Goal: Task Accomplishment & Management: Use online tool/utility

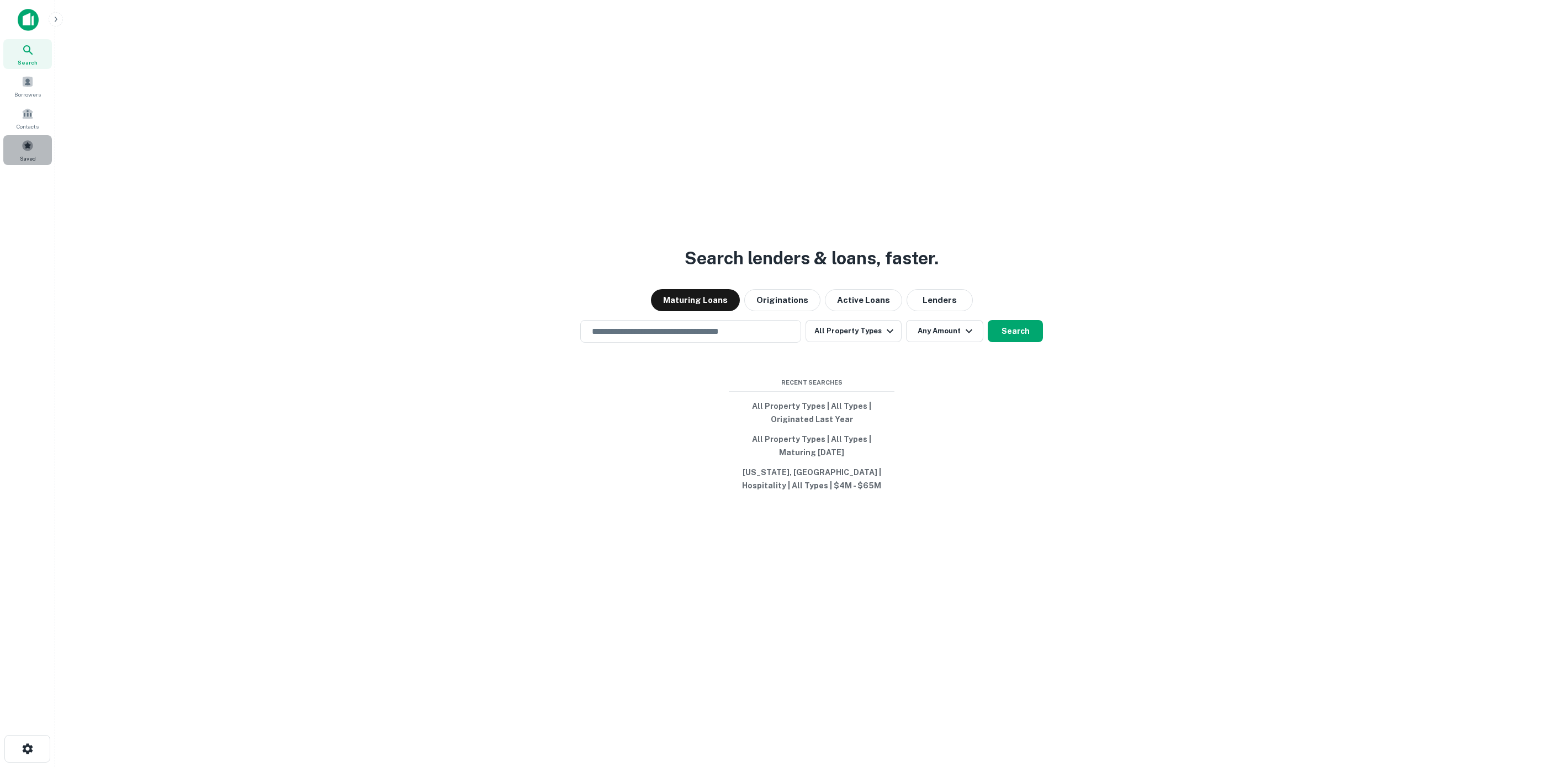
click at [29, 147] on span at bounding box center [27, 145] width 12 height 12
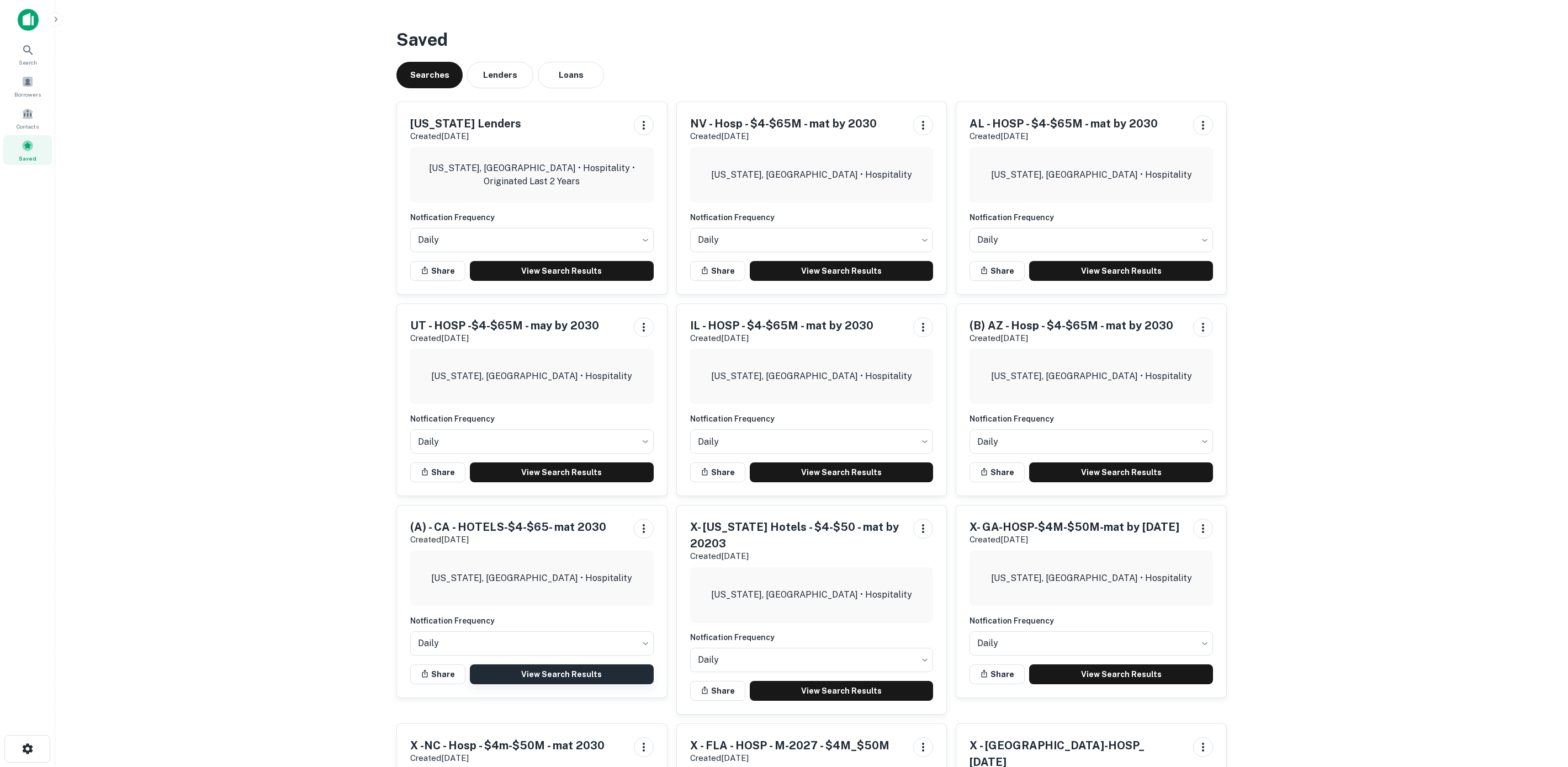
click at [543, 672] on link "View Search Results" at bounding box center [561, 675] width 184 height 20
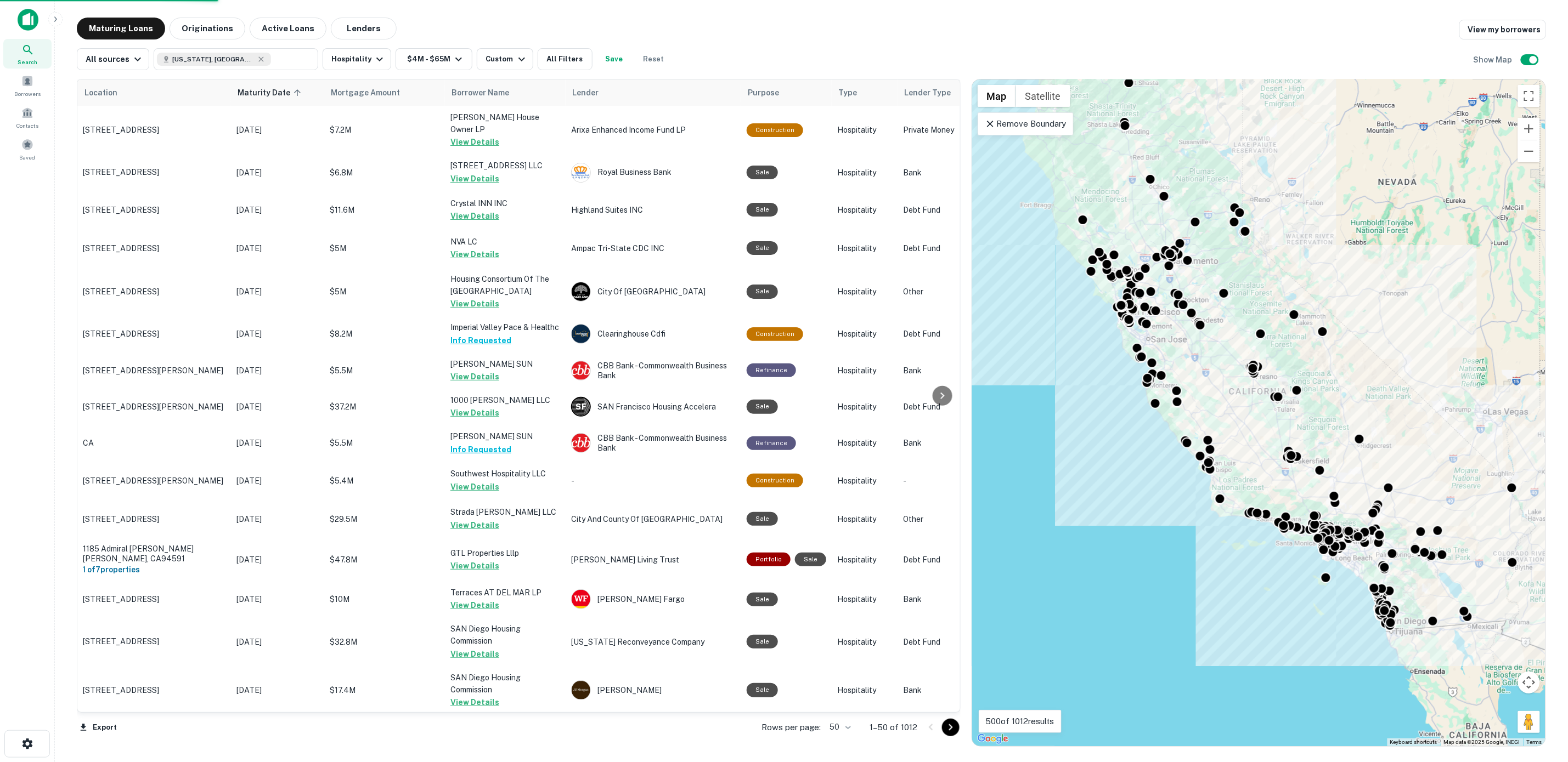
click at [849, 727] on body "Search Borrowers Contacts Saved Maturing Loans Originations Active Loans Lender…" at bounding box center [784, 381] width 1568 height 762
click at [843, 735] on li "100" at bounding box center [840, 739] width 32 height 20
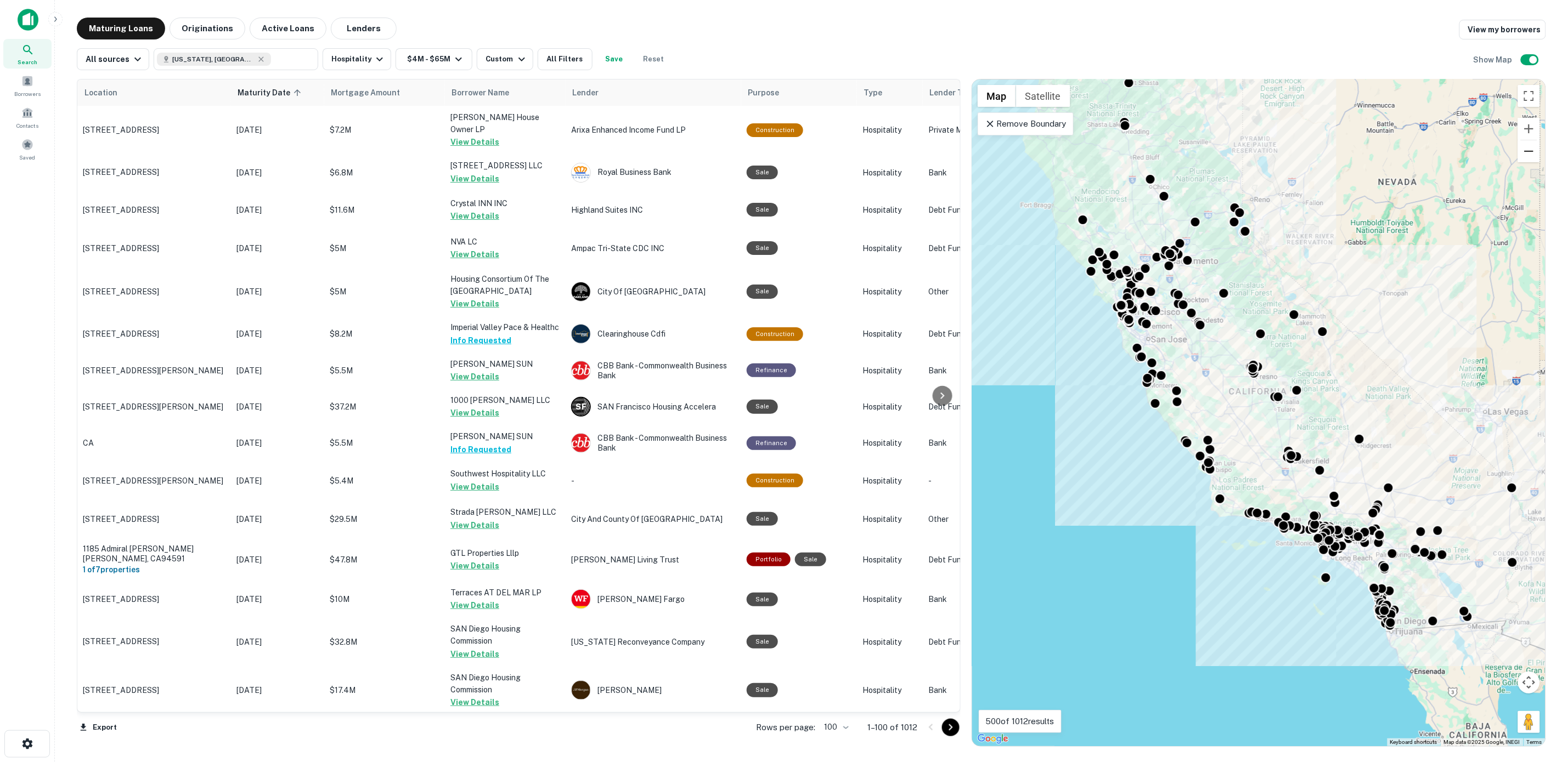
click at [1526, 159] on button "Zoom out" at bounding box center [1528, 151] width 22 height 22
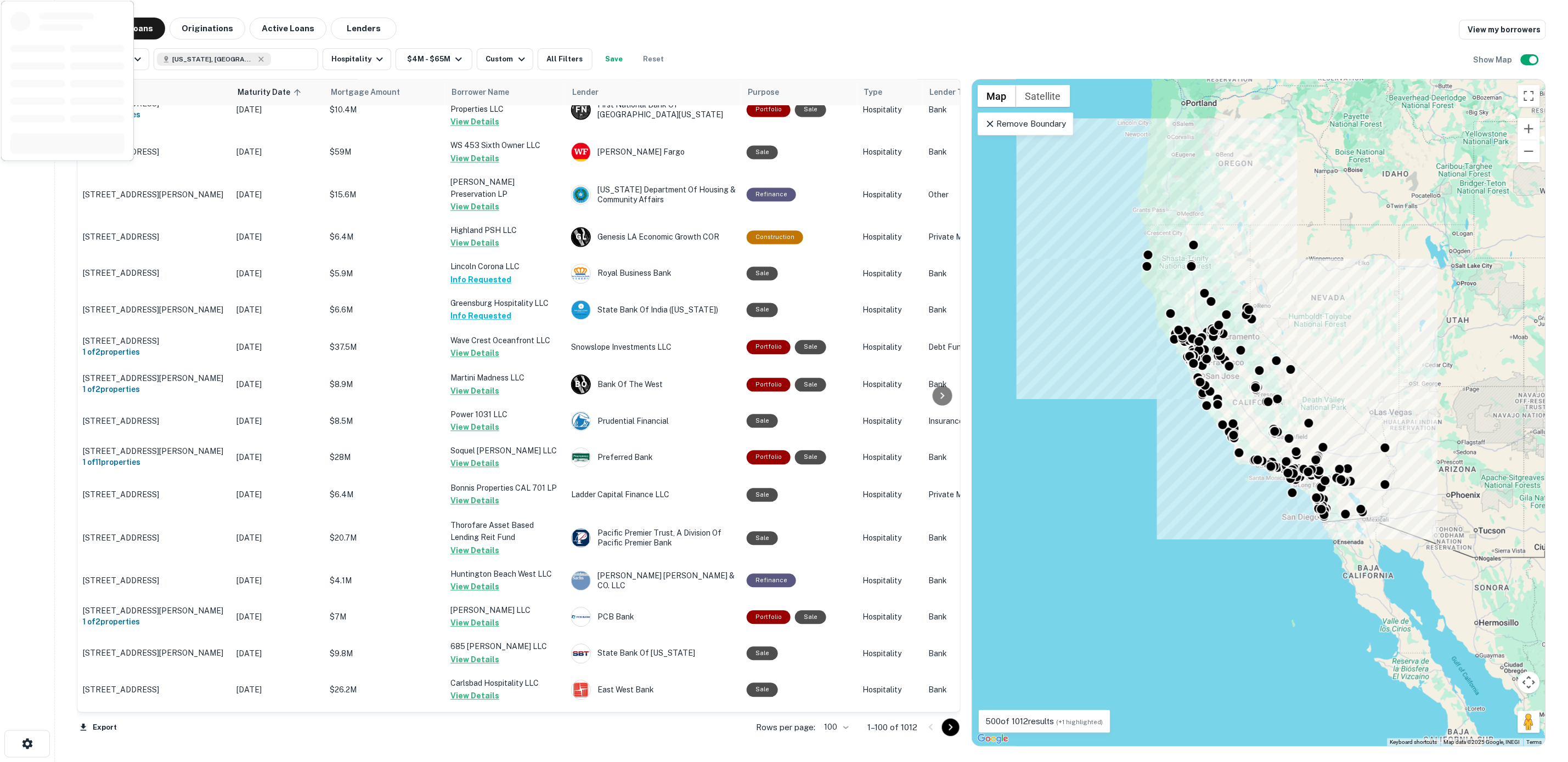
scroll to position [3321, 0]
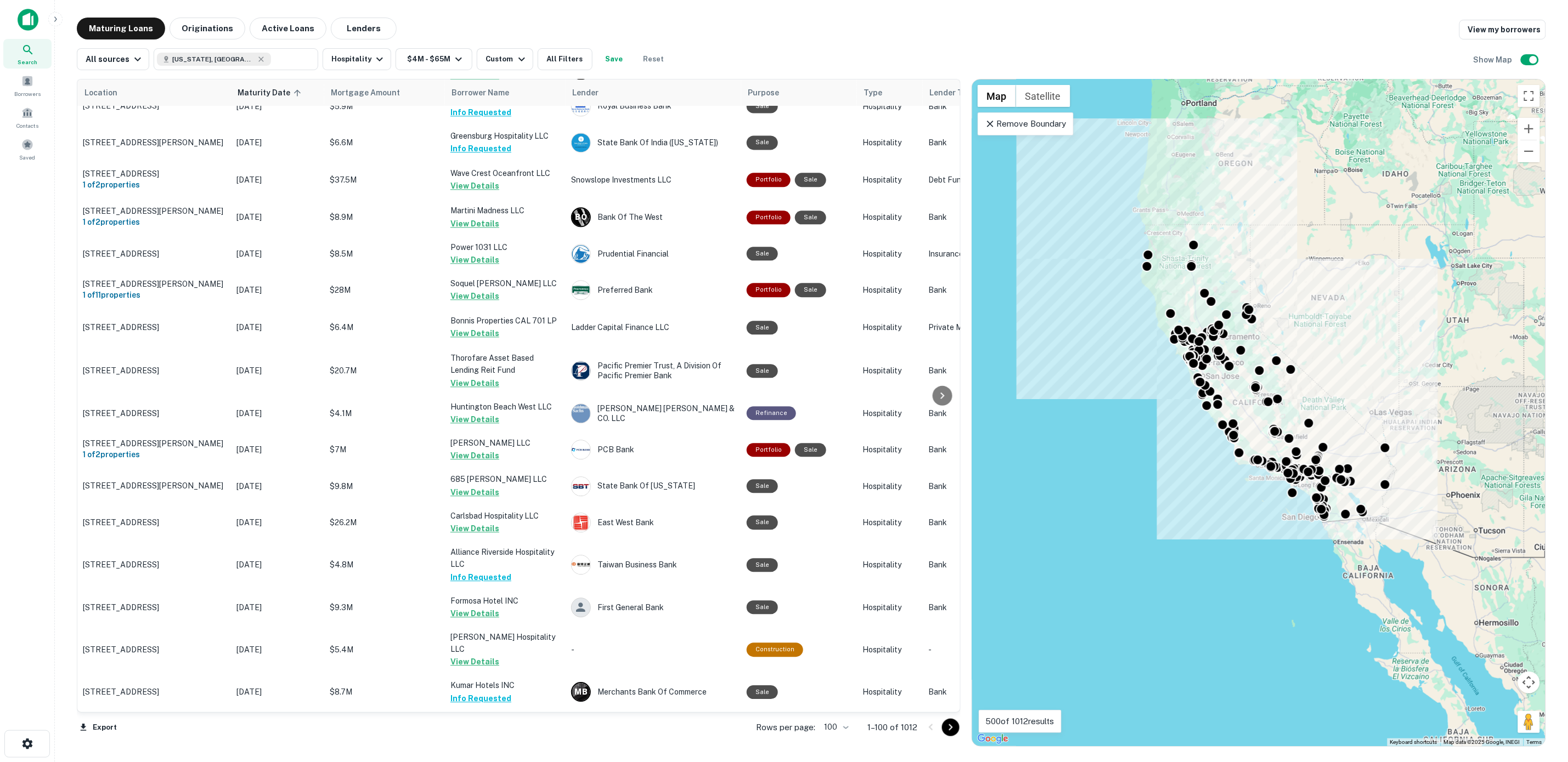
click at [951, 724] on icon "Go to next page" at bounding box center [950, 727] width 13 height 13
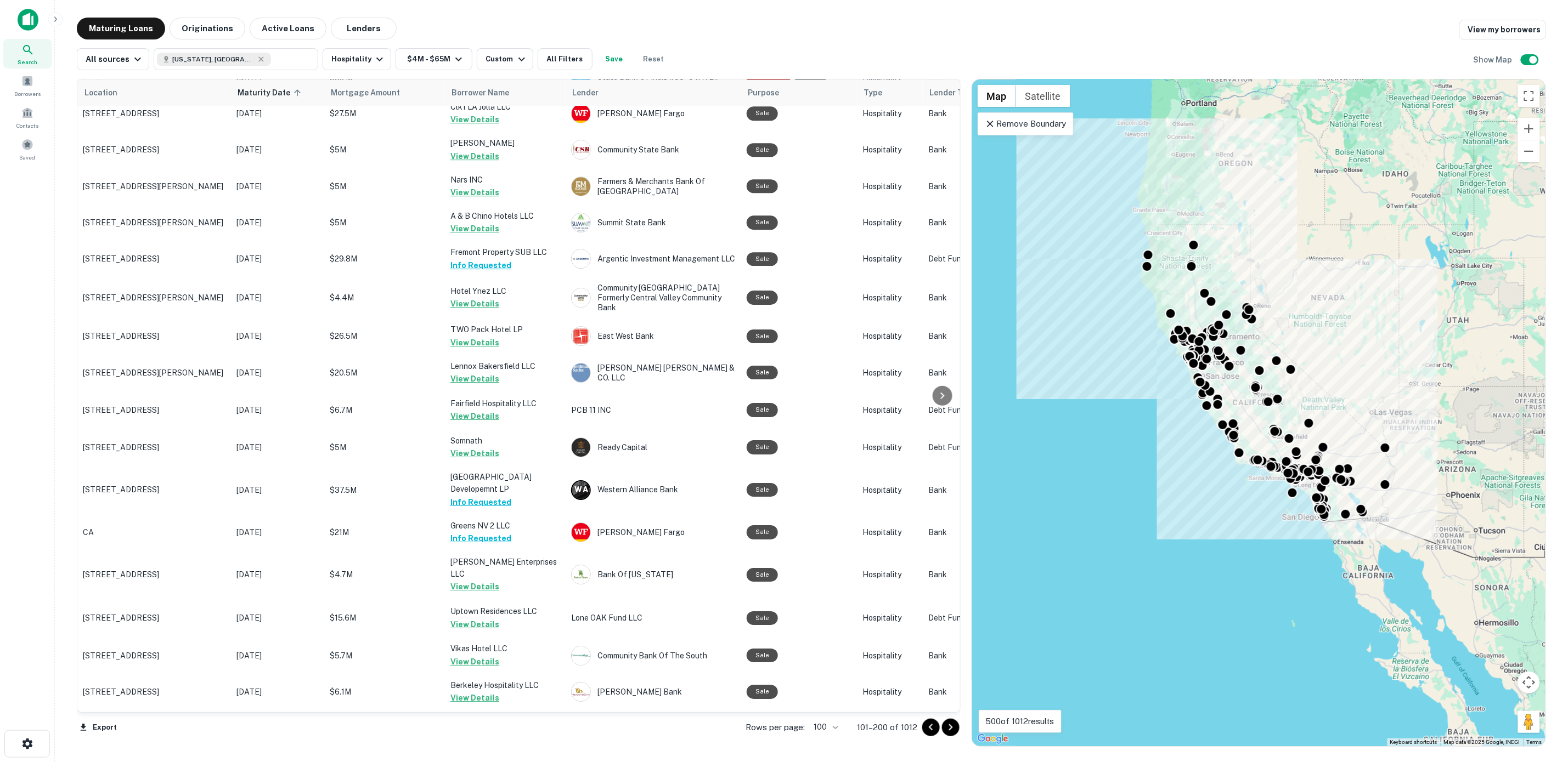
scroll to position [3249, 0]
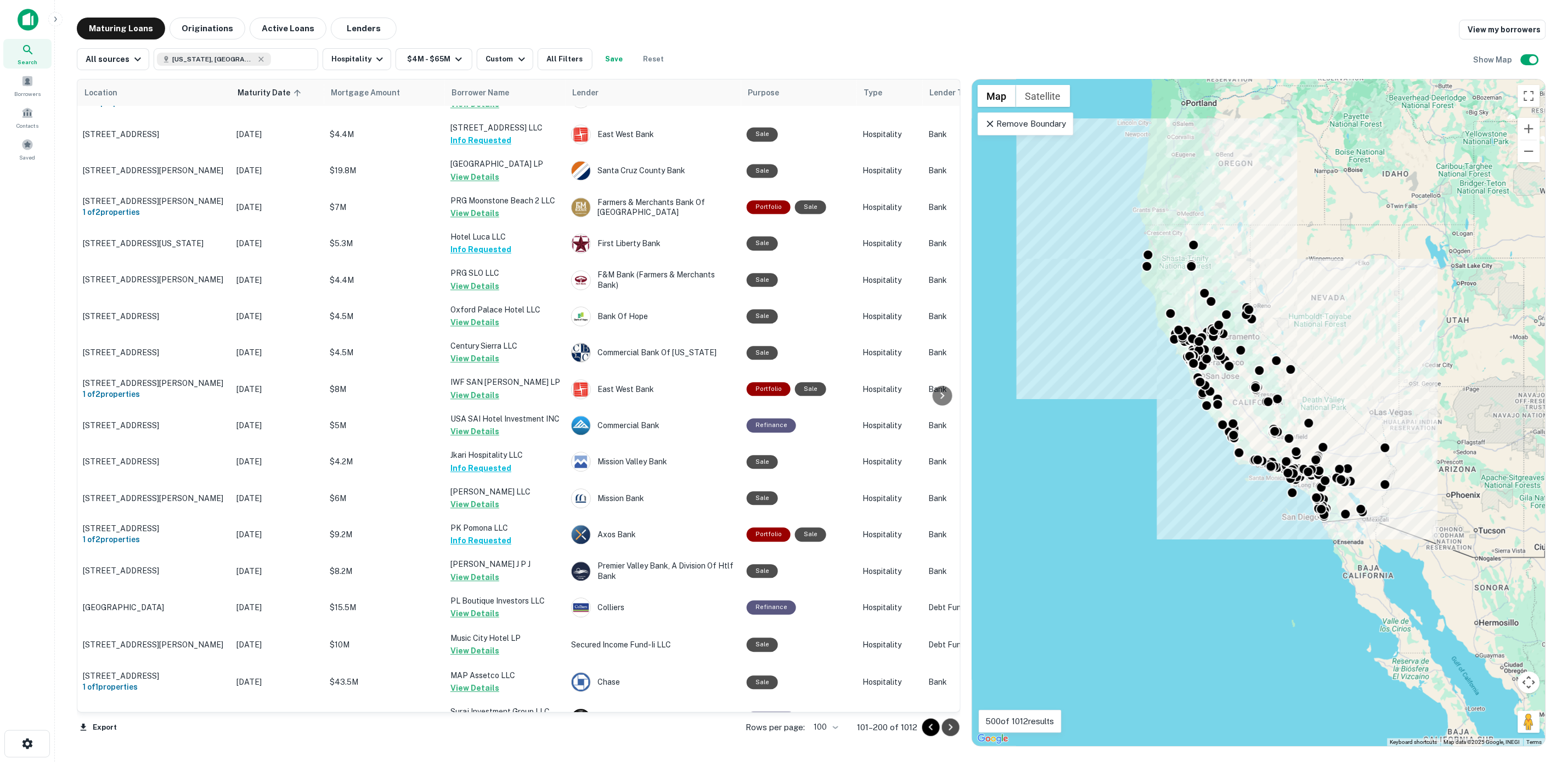
click at [951, 724] on icon "Go to next page" at bounding box center [950, 727] width 13 height 13
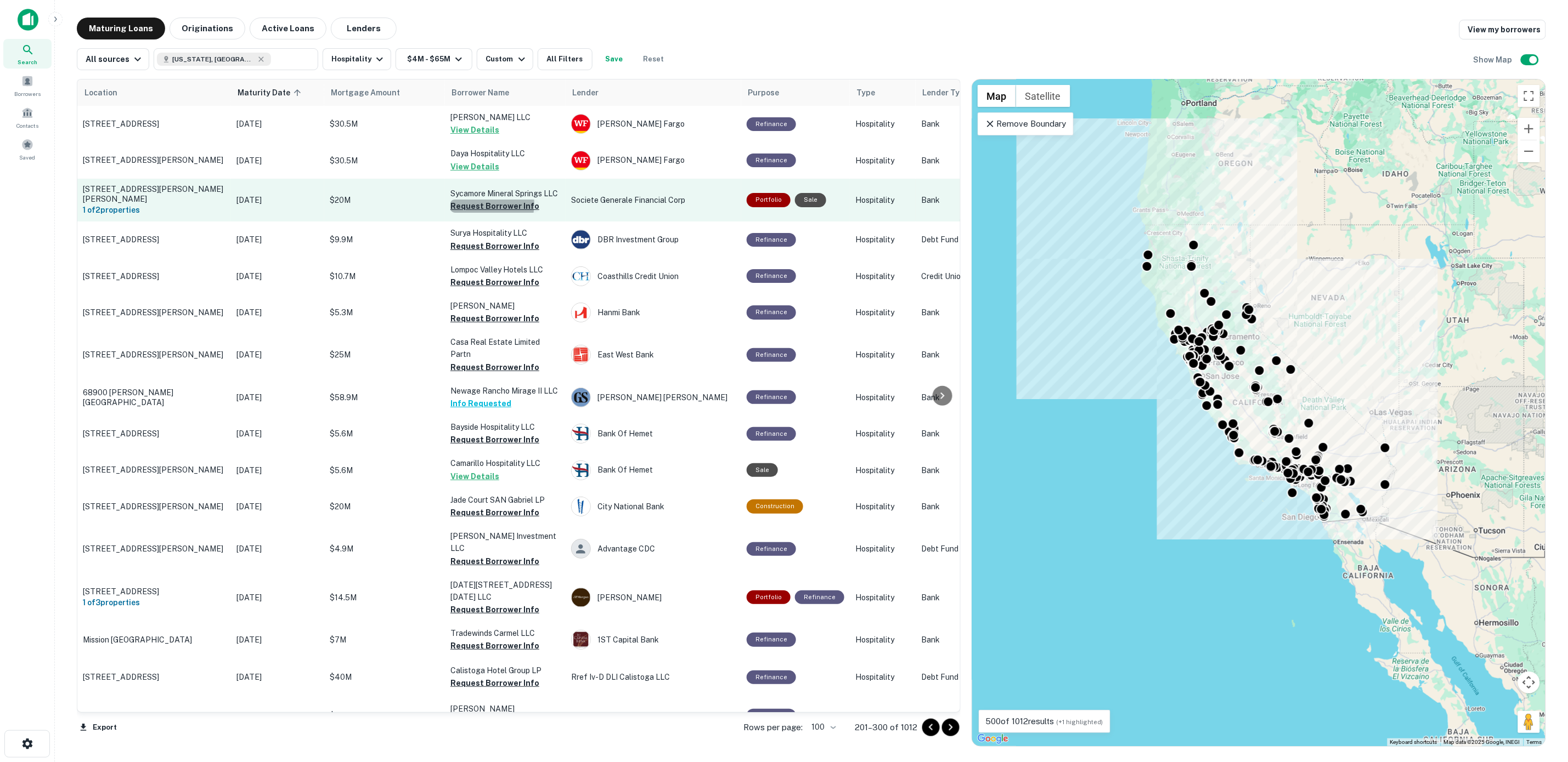
click at [482, 212] on button "Request Borrower Info" at bounding box center [495, 206] width 89 height 13
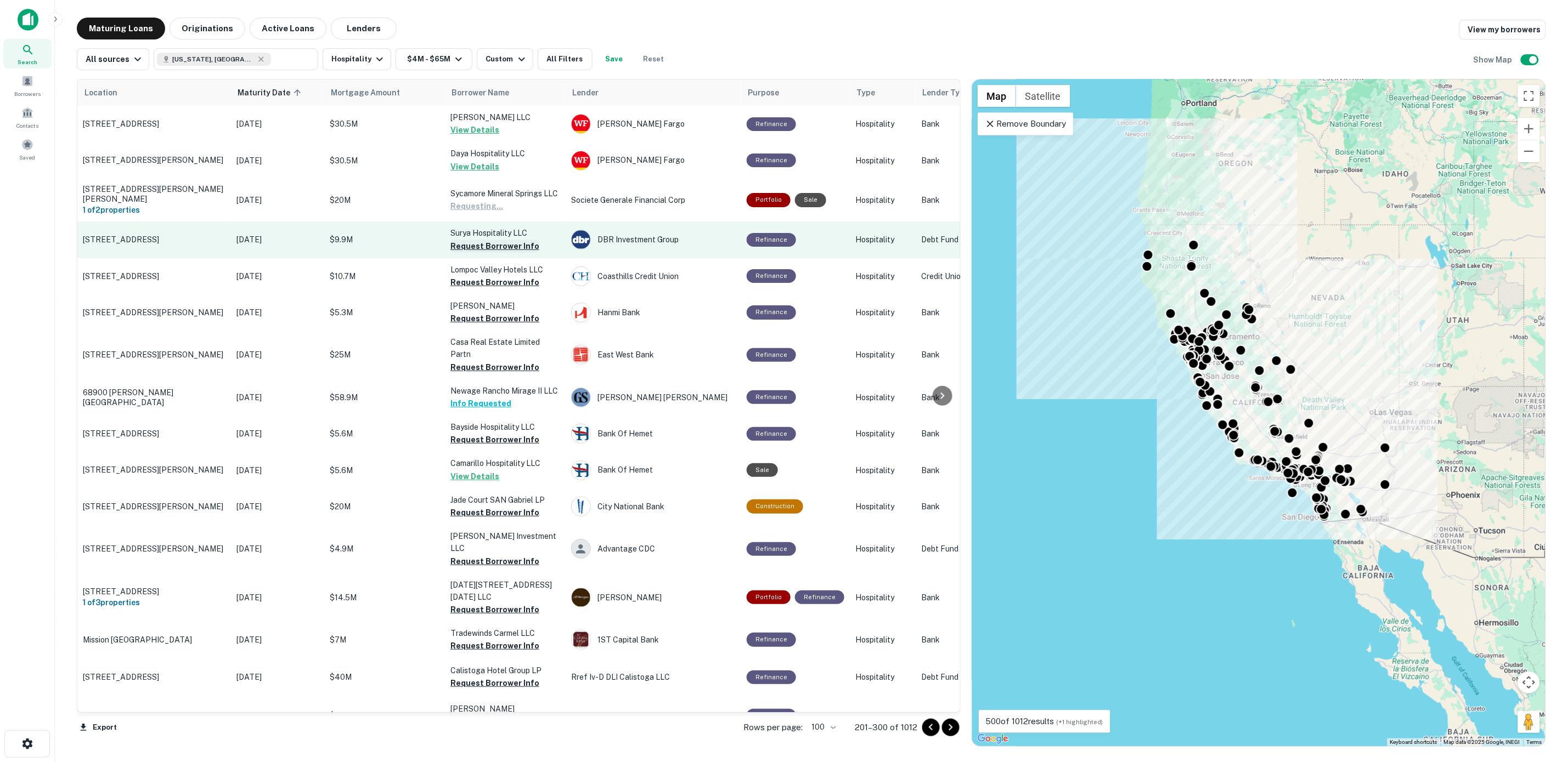
click at [487, 248] on button "Request Borrower Info" at bounding box center [495, 246] width 89 height 13
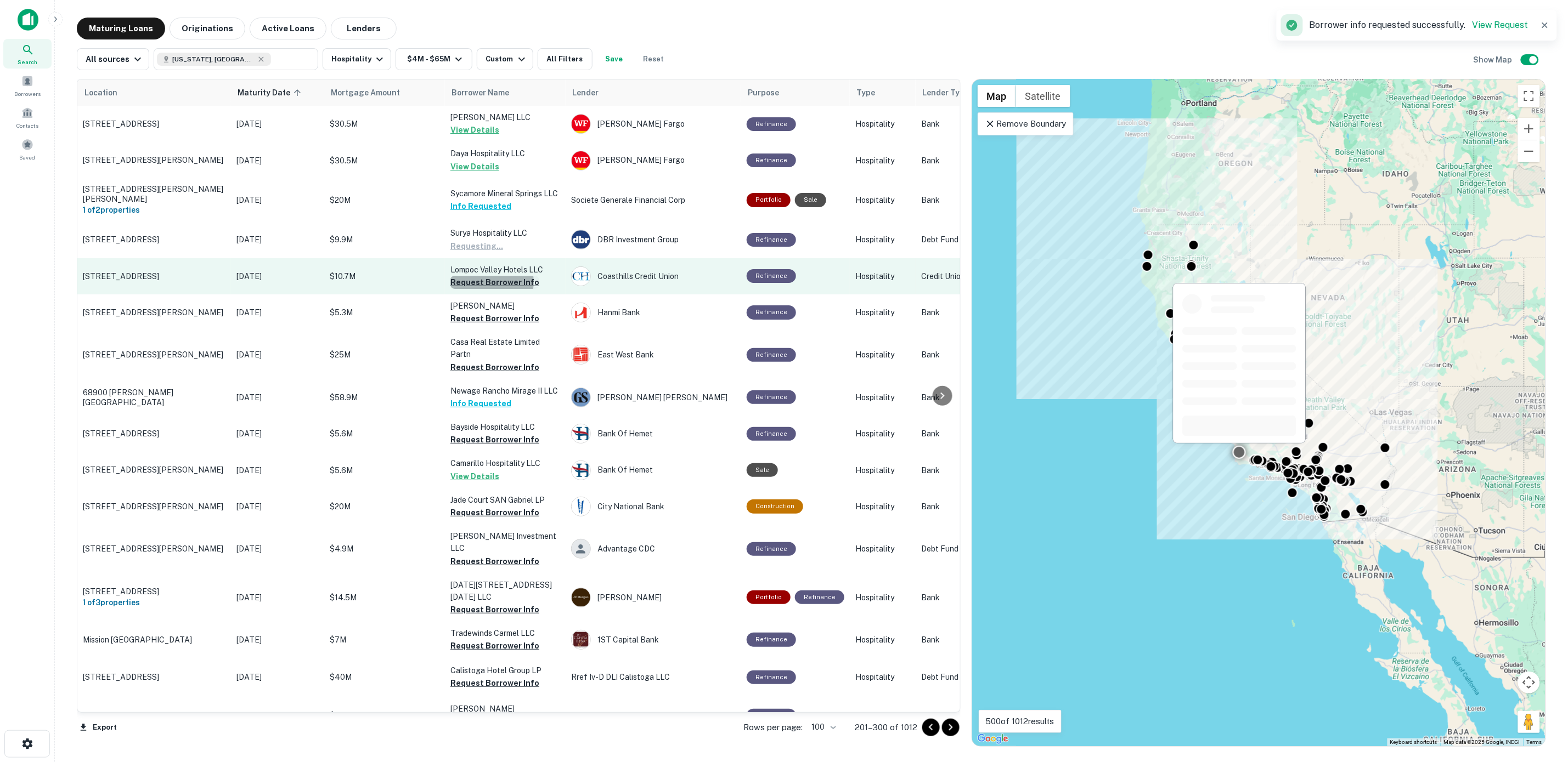
click at [489, 286] on button "Request Borrower Info" at bounding box center [495, 282] width 89 height 13
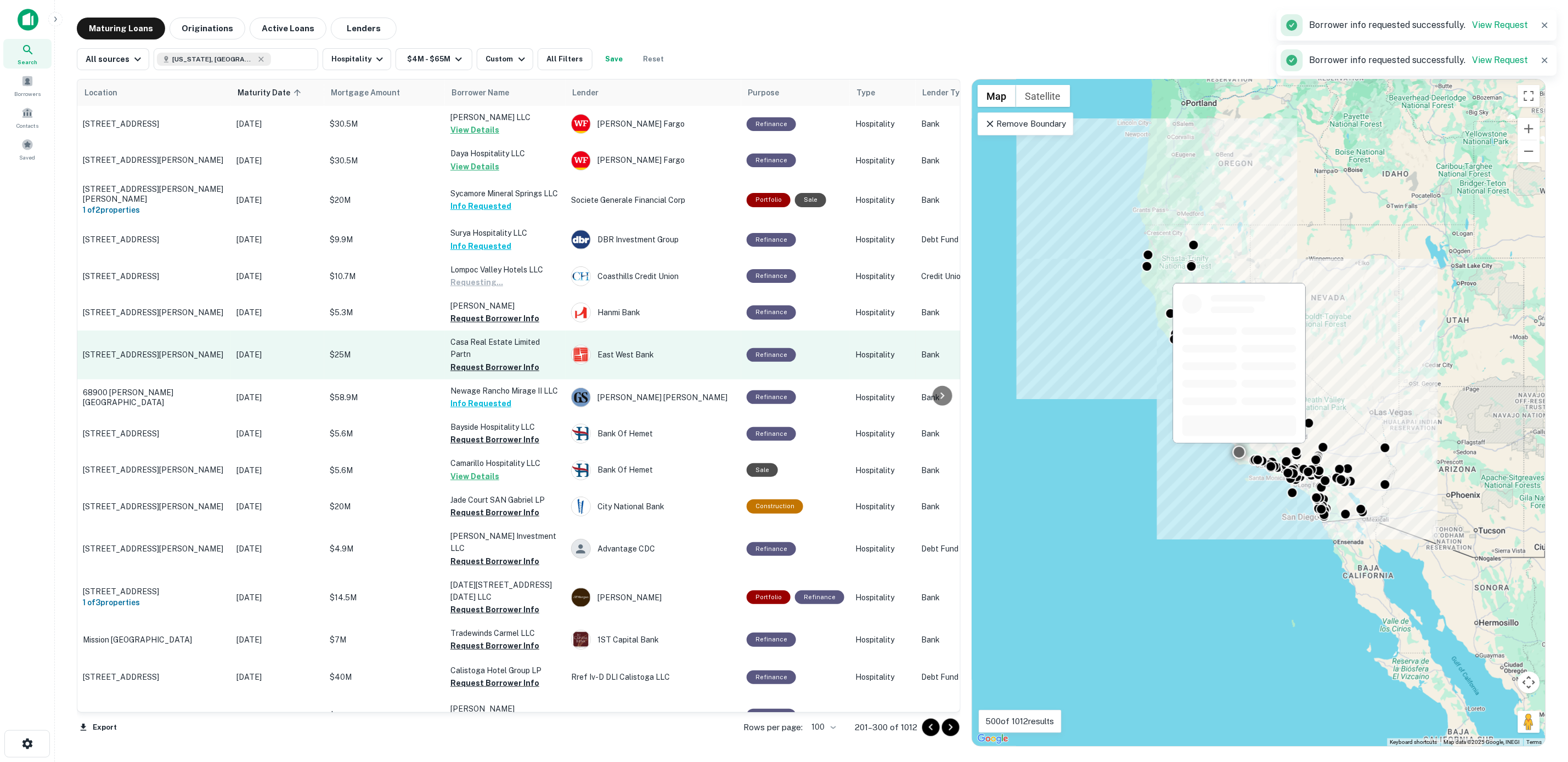
click at [490, 321] on button "Request Borrower Info" at bounding box center [495, 318] width 89 height 13
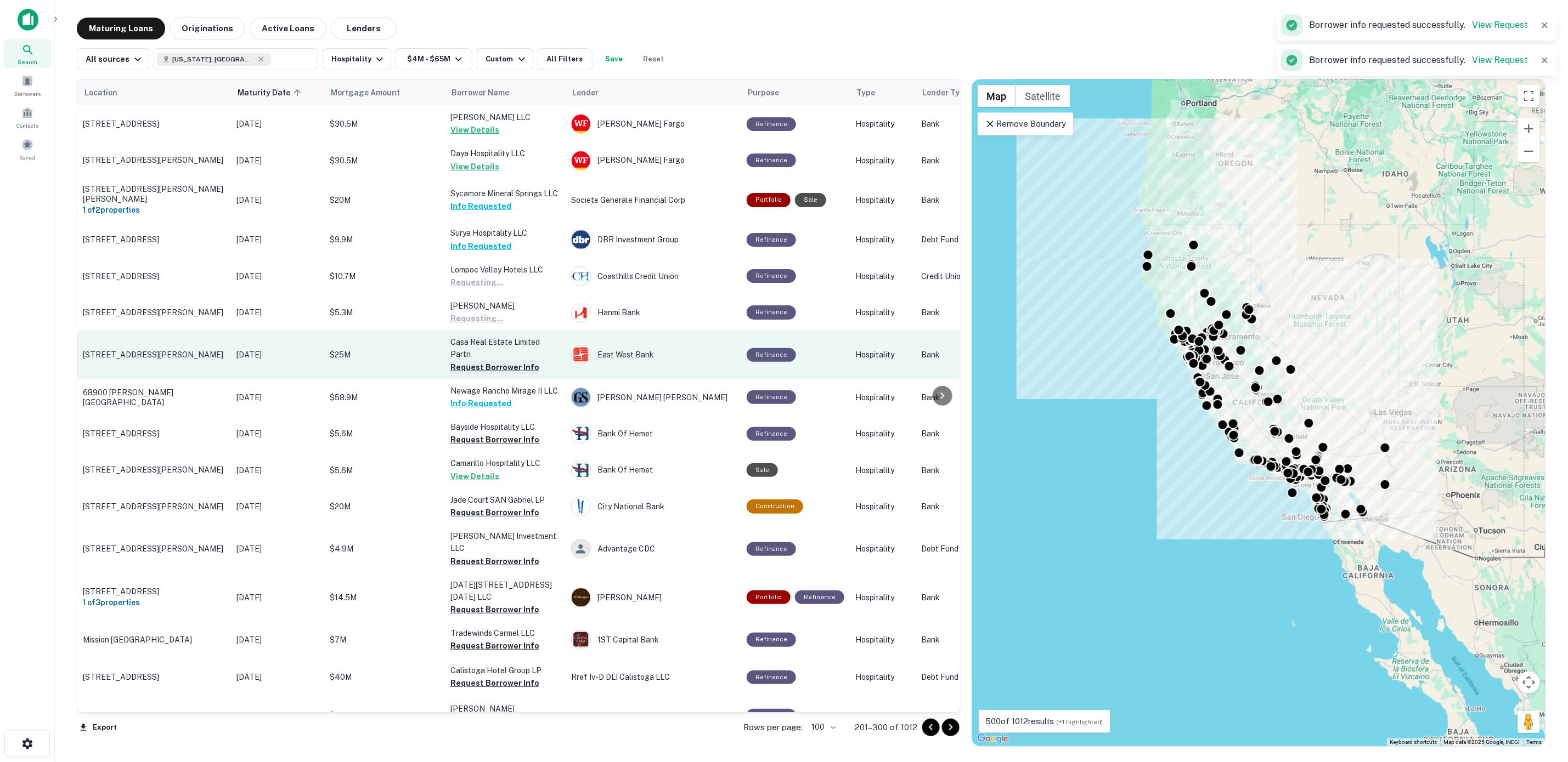
click at [490, 368] on button "Request Borrower Info" at bounding box center [495, 367] width 89 height 13
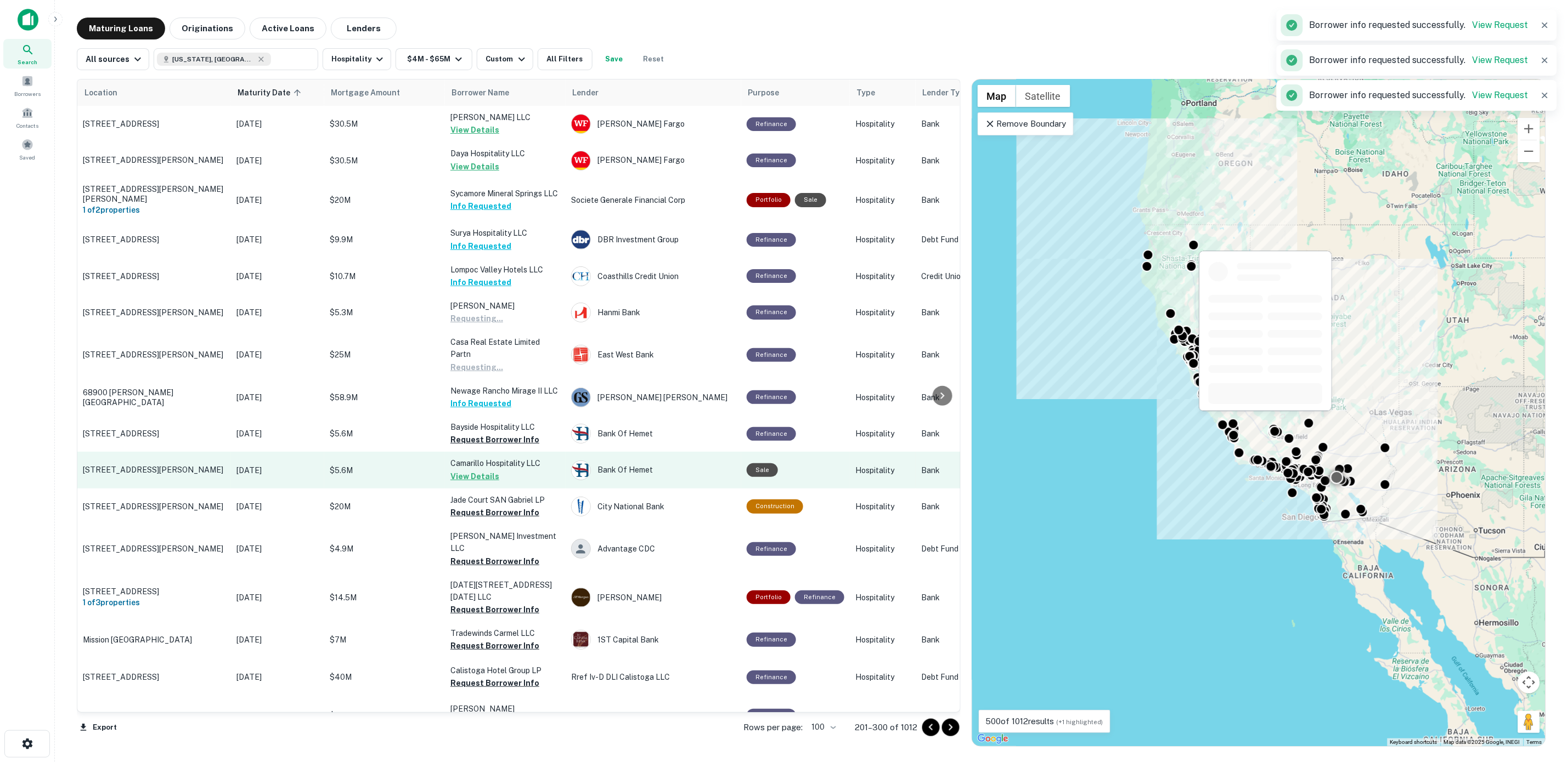
click at [490, 446] on button "Request Borrower Info" at bounding box center [495, 439] width 89 height 13
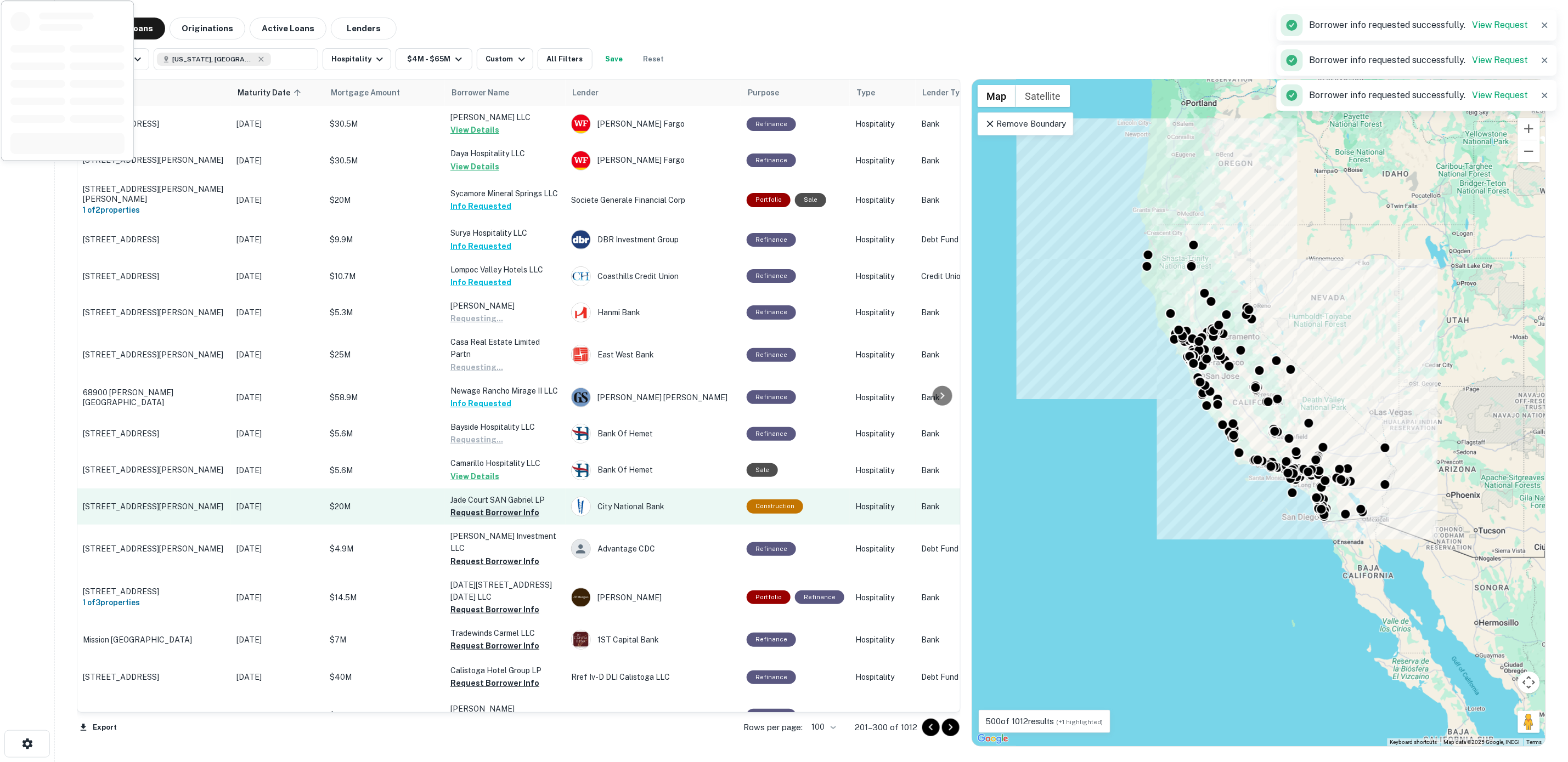
click at [495, 513] on button "Request Borrower Info" at bounding box center [495, 512] width 89 height 13
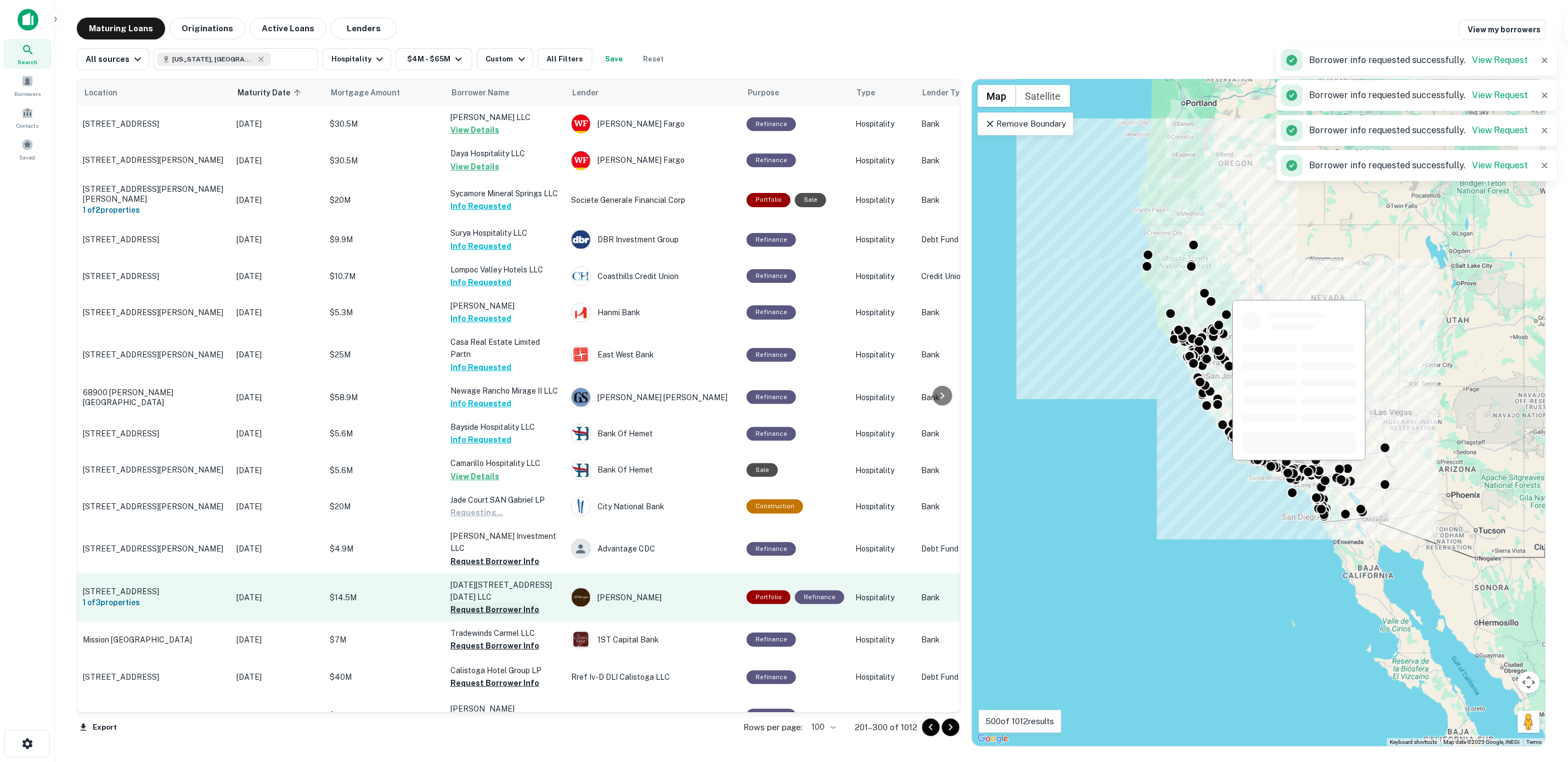
click at [495, 555] on button "Request Borrower Info" at bounding box center [495, 561] width 89 height 13
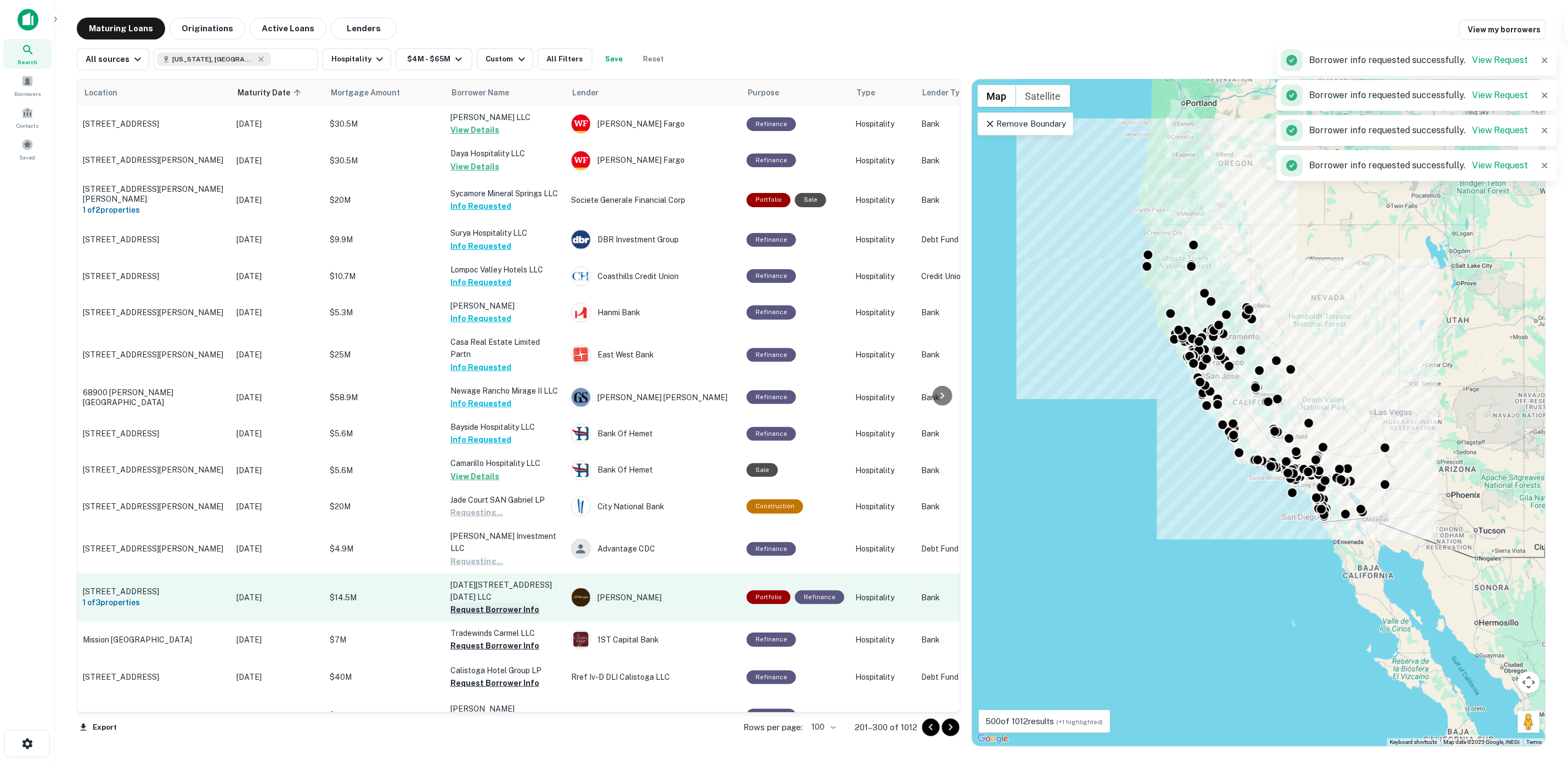
click at [495, 603] on button "Request Borrower Info" at bounding box center [495, 610] width 89 height 13
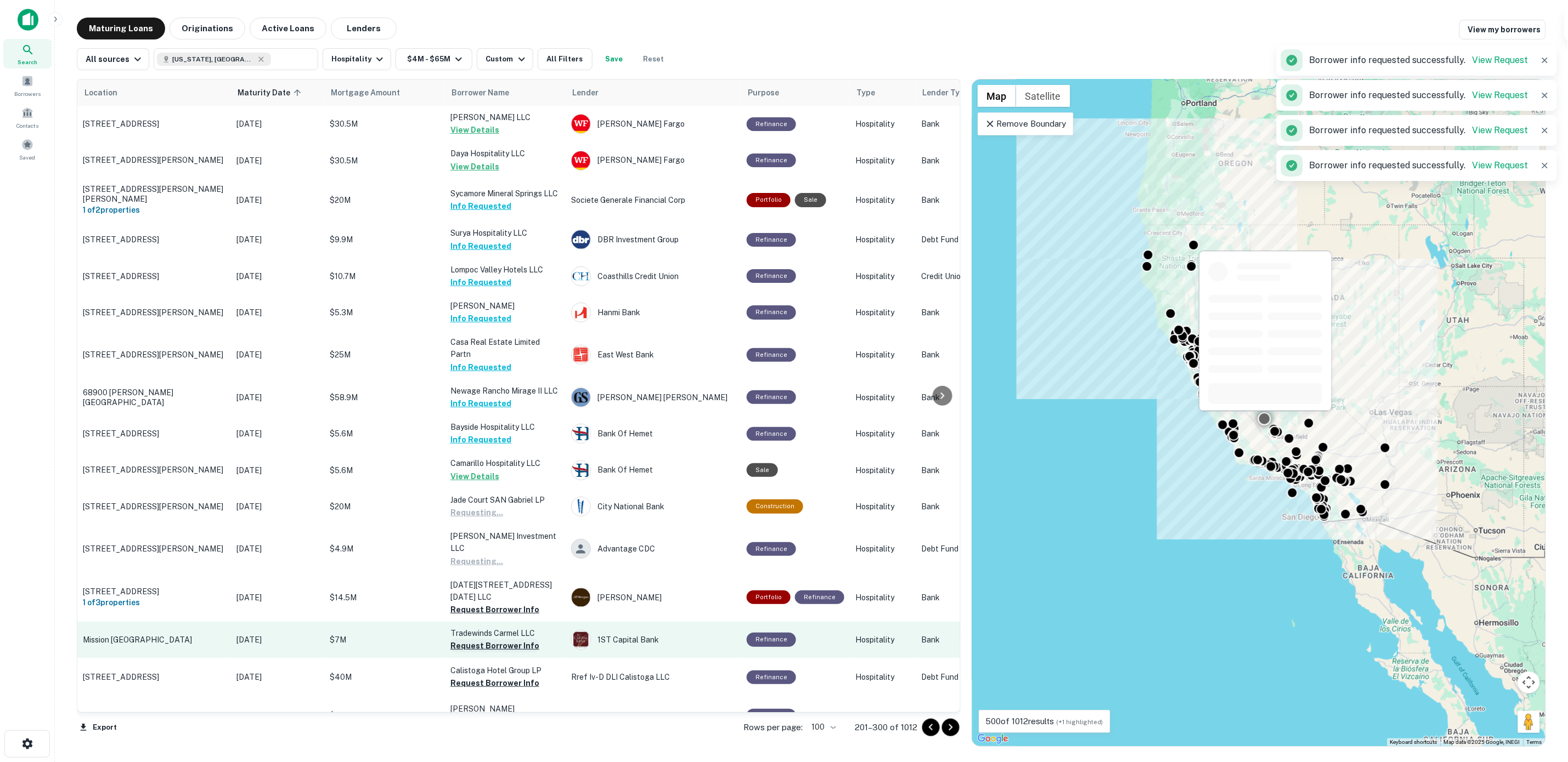
click at [495, 639] on button "Request Borrower Info" at bounding box center [495, 646] width 89 height 13
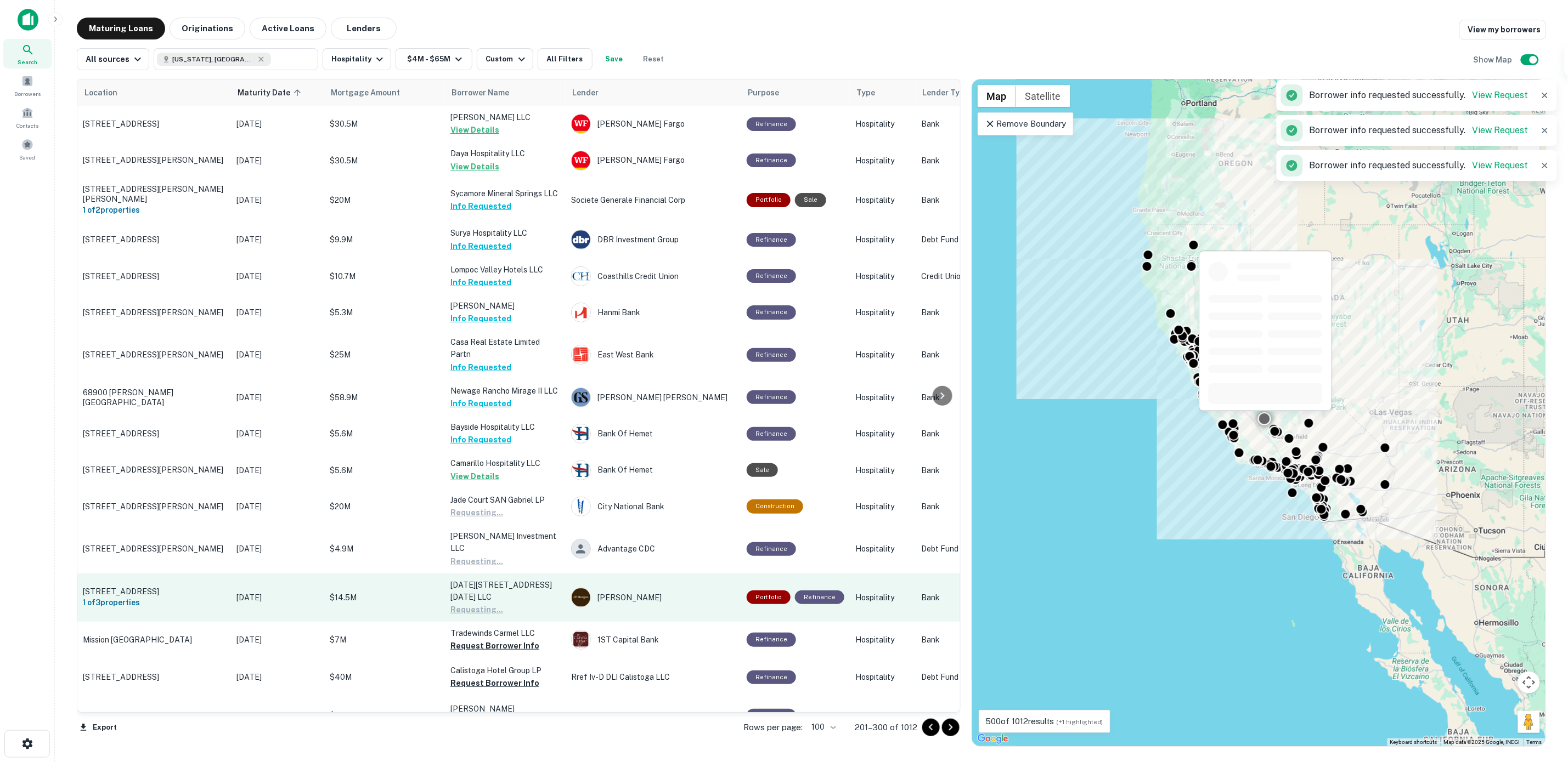
click at [497, 677] on button "Request Borrower Info" at bounding box center [495, 683] width 89 height 13
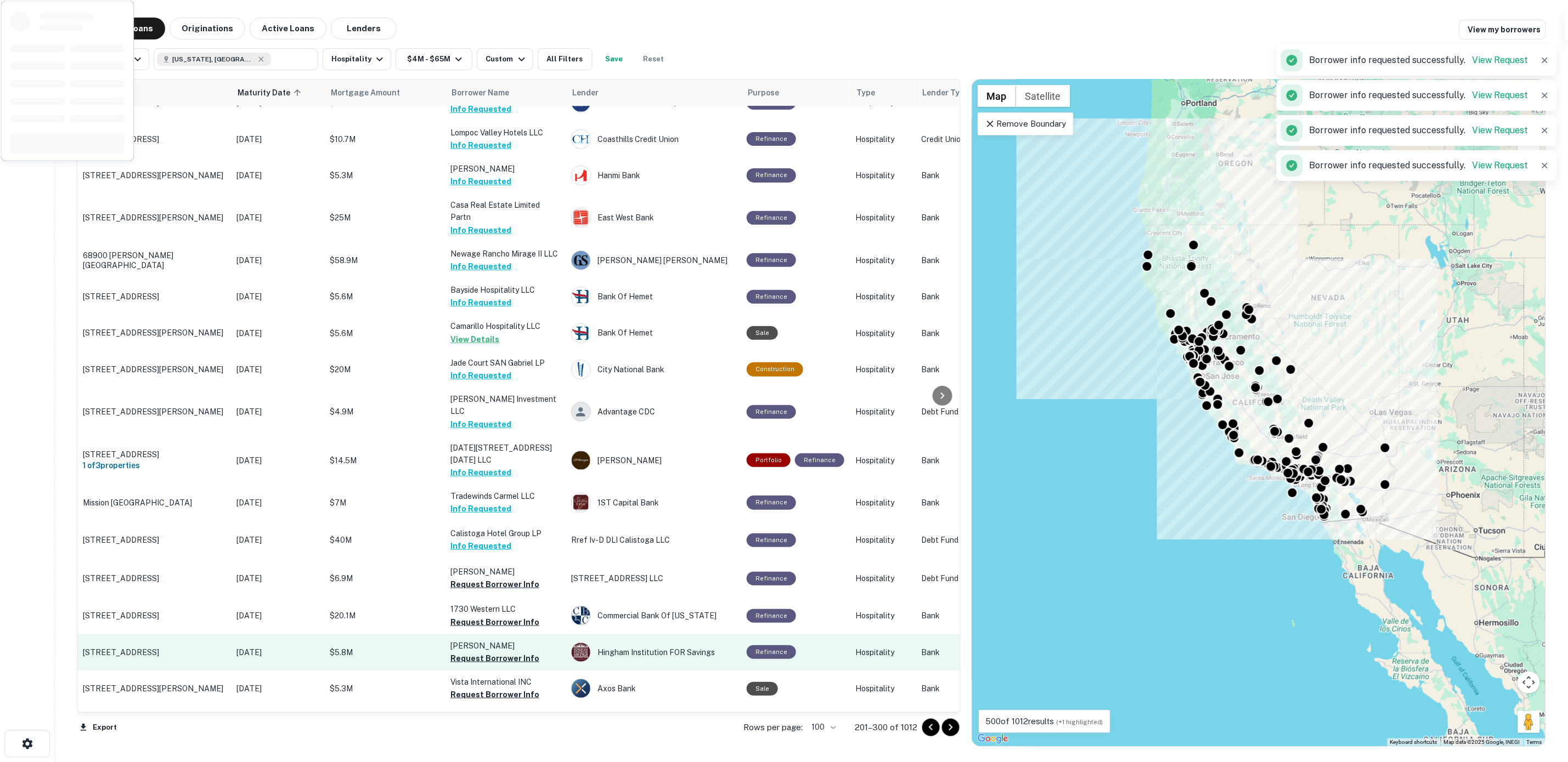
scroll to position [274, 0]
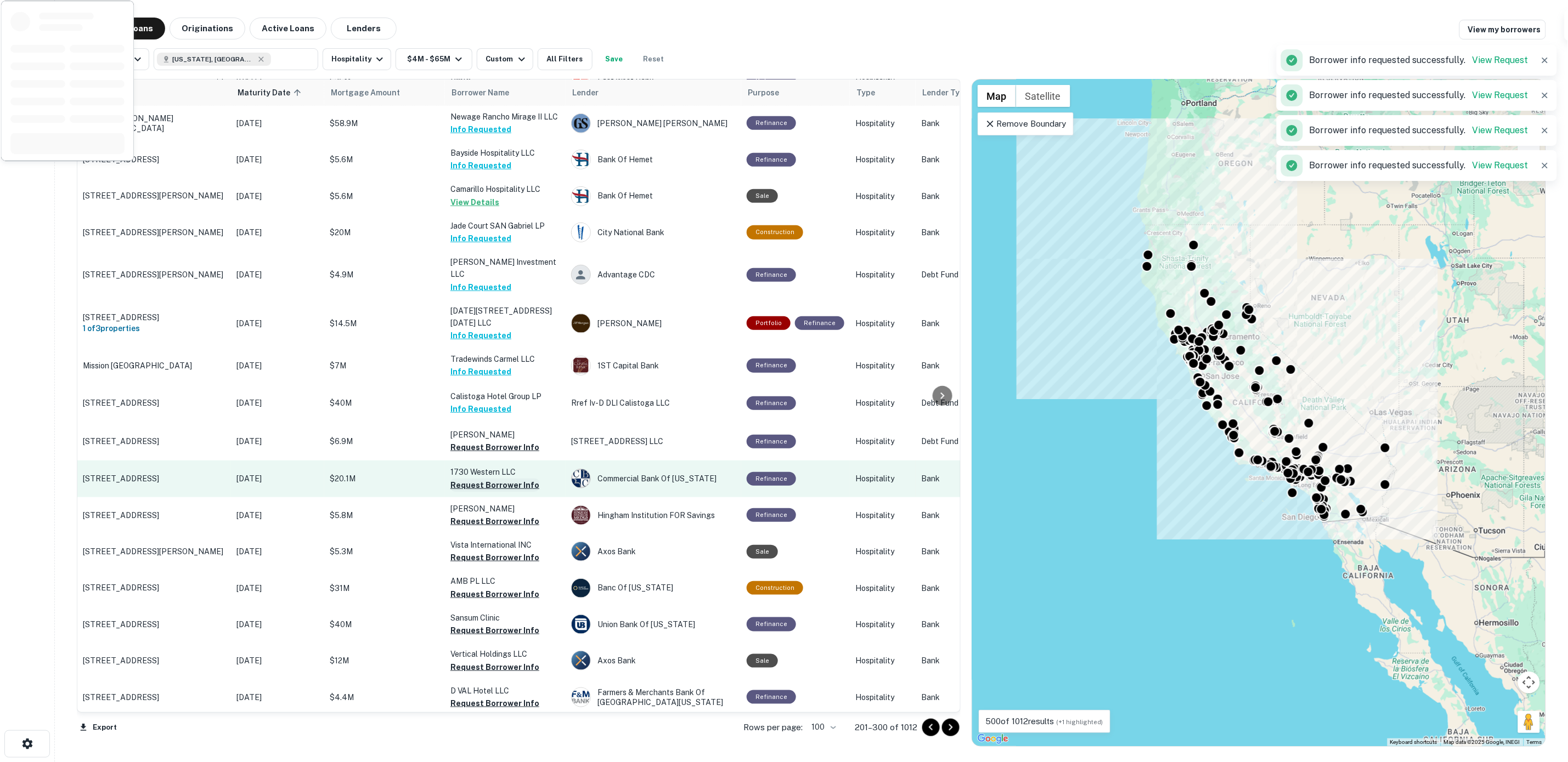
click at [483, 441] on button "Request Borrower Info" at bounding box center [495, 447] width 89 height 13
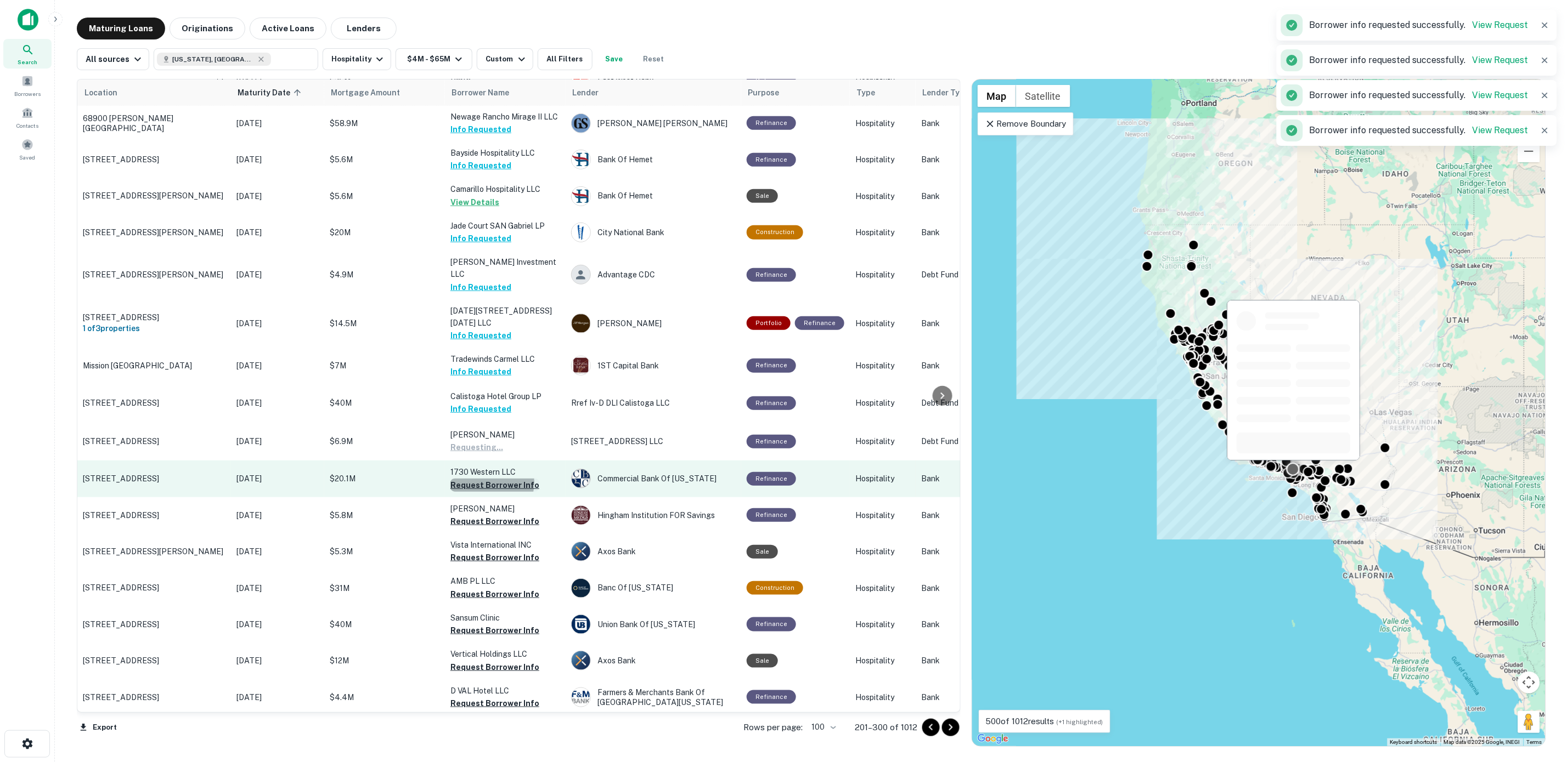
click at [487, 479] on button "Request Borrower Info" at bounding box center [495, 485] width 89 height 13
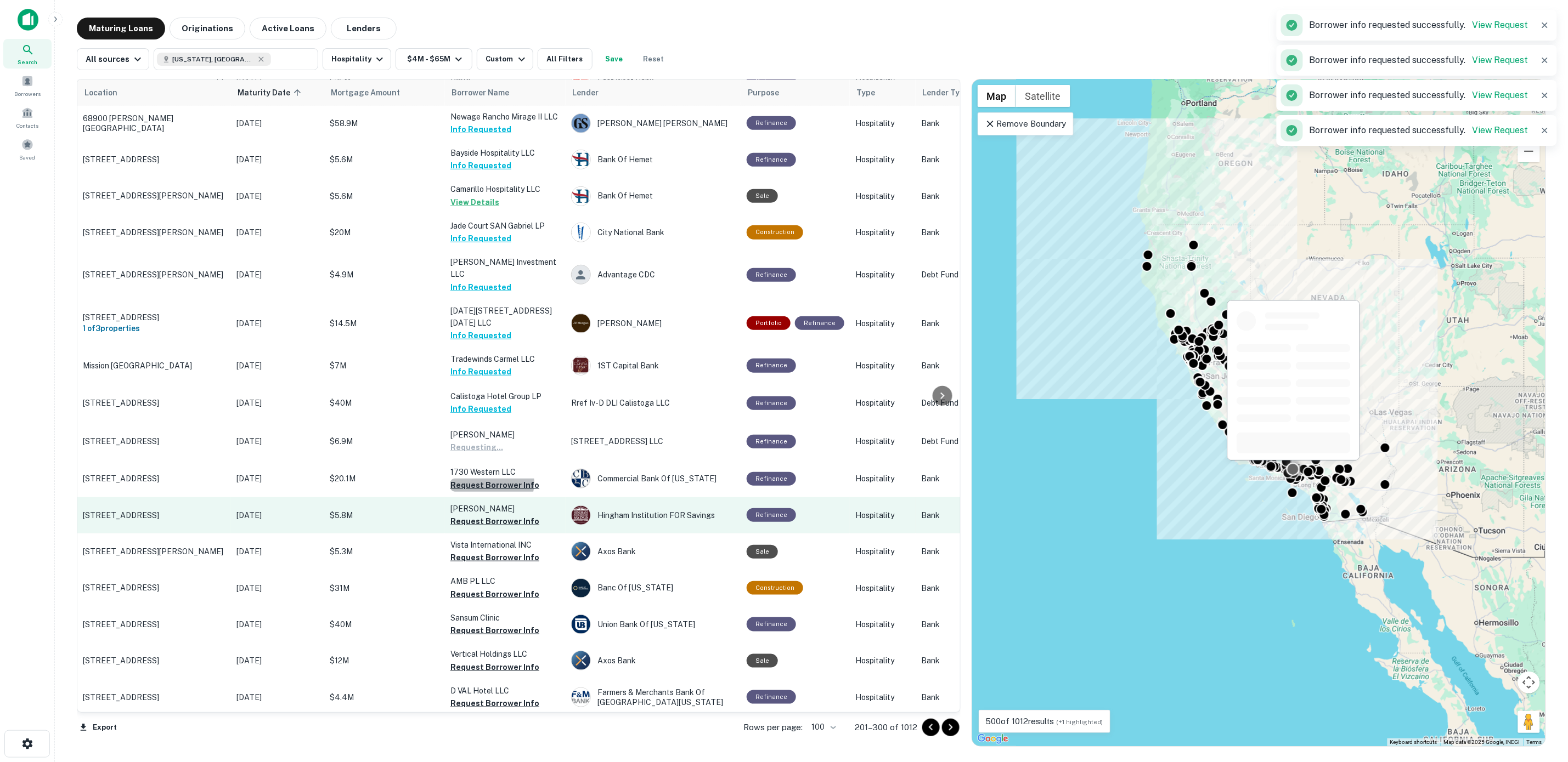
click at [493, 515] on button "Request Borrower Info" at bounding box center [495, 521] width 89 height 13
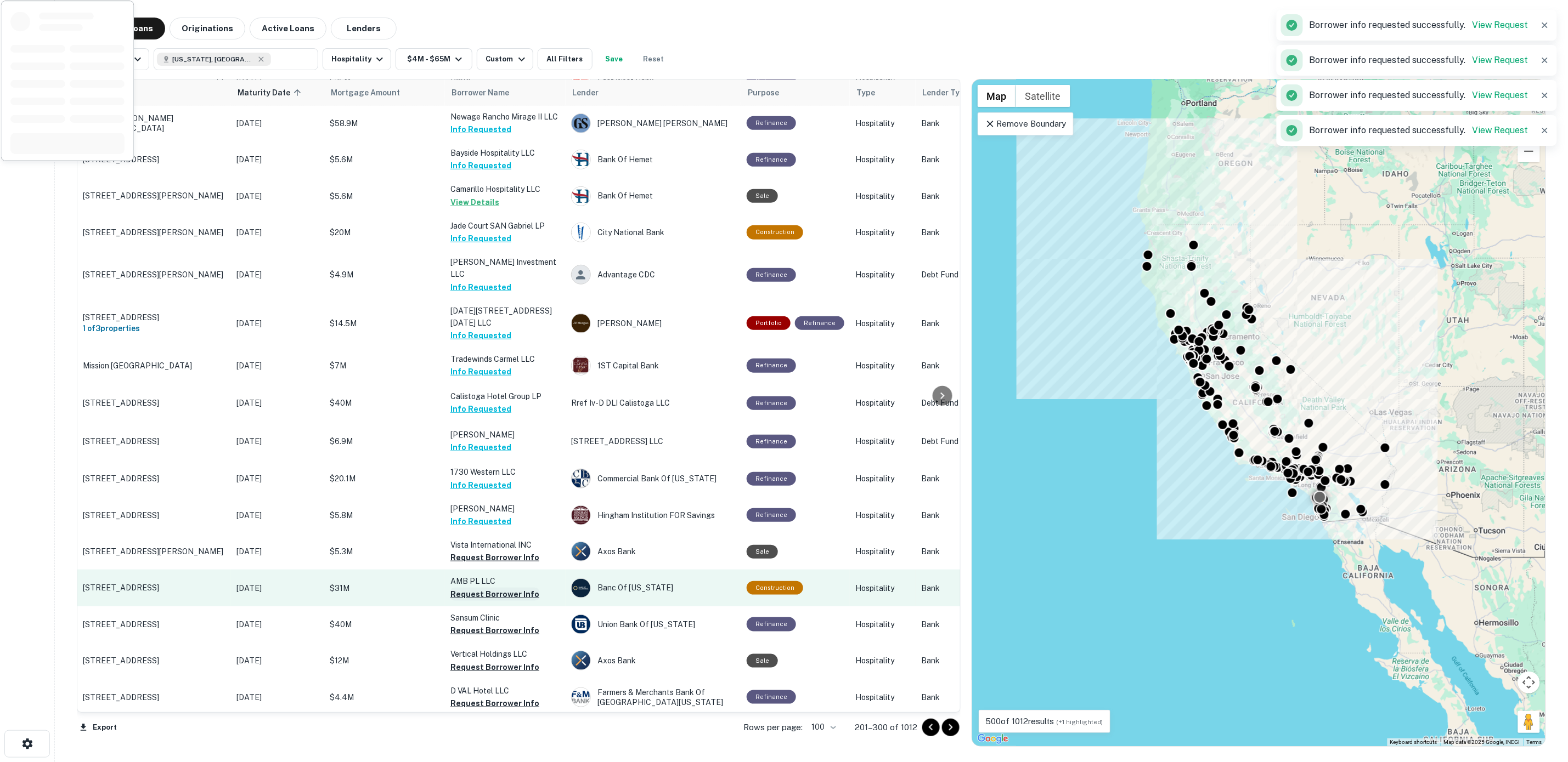
click at [487, 551] on button "Request Borrower Info" at bounding box center [495, 558] width 89 height 13
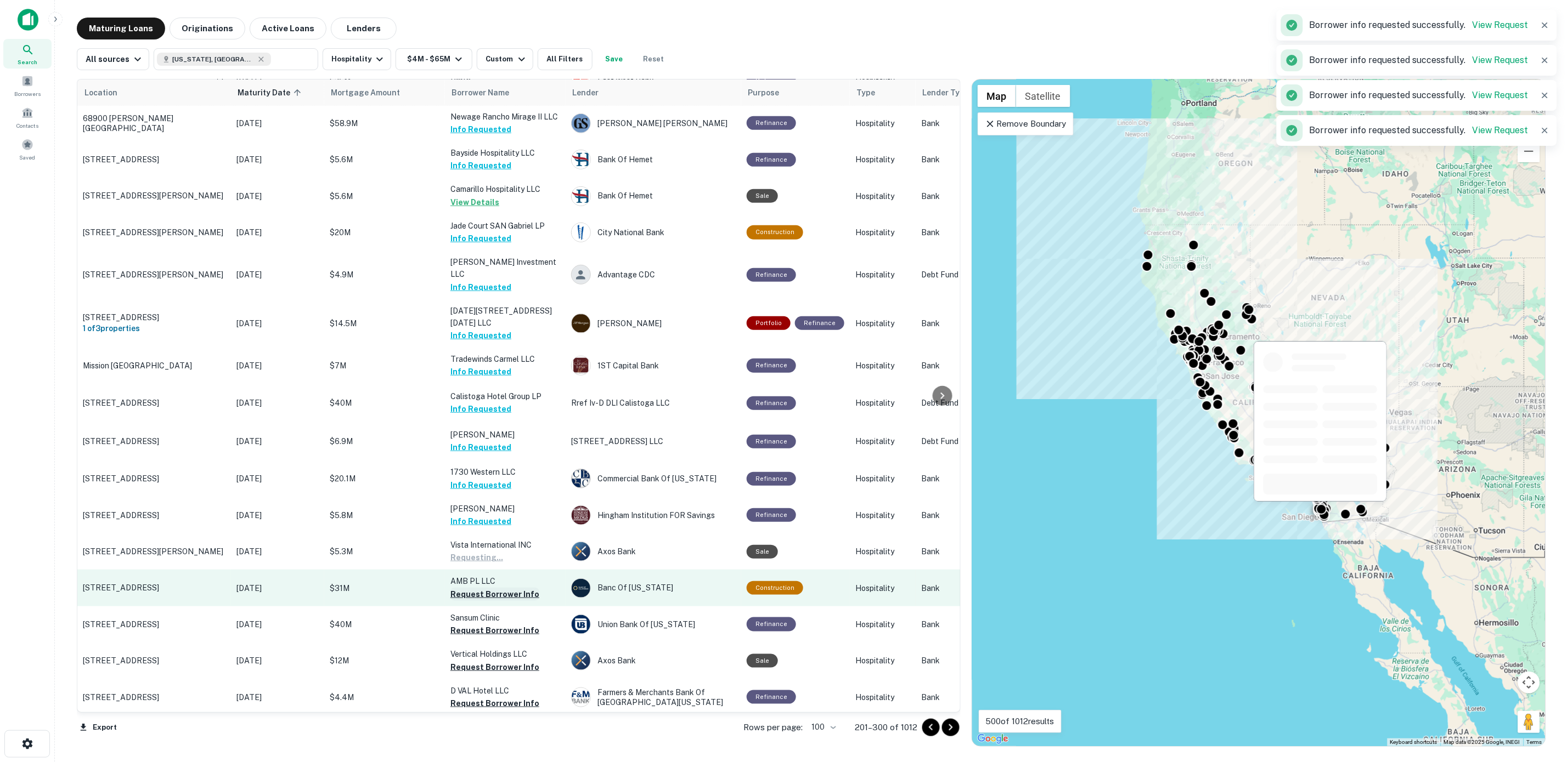
click at [491, 588] on button "Request Borrower Info" at bounding box center [495, 594] width 89 height 13
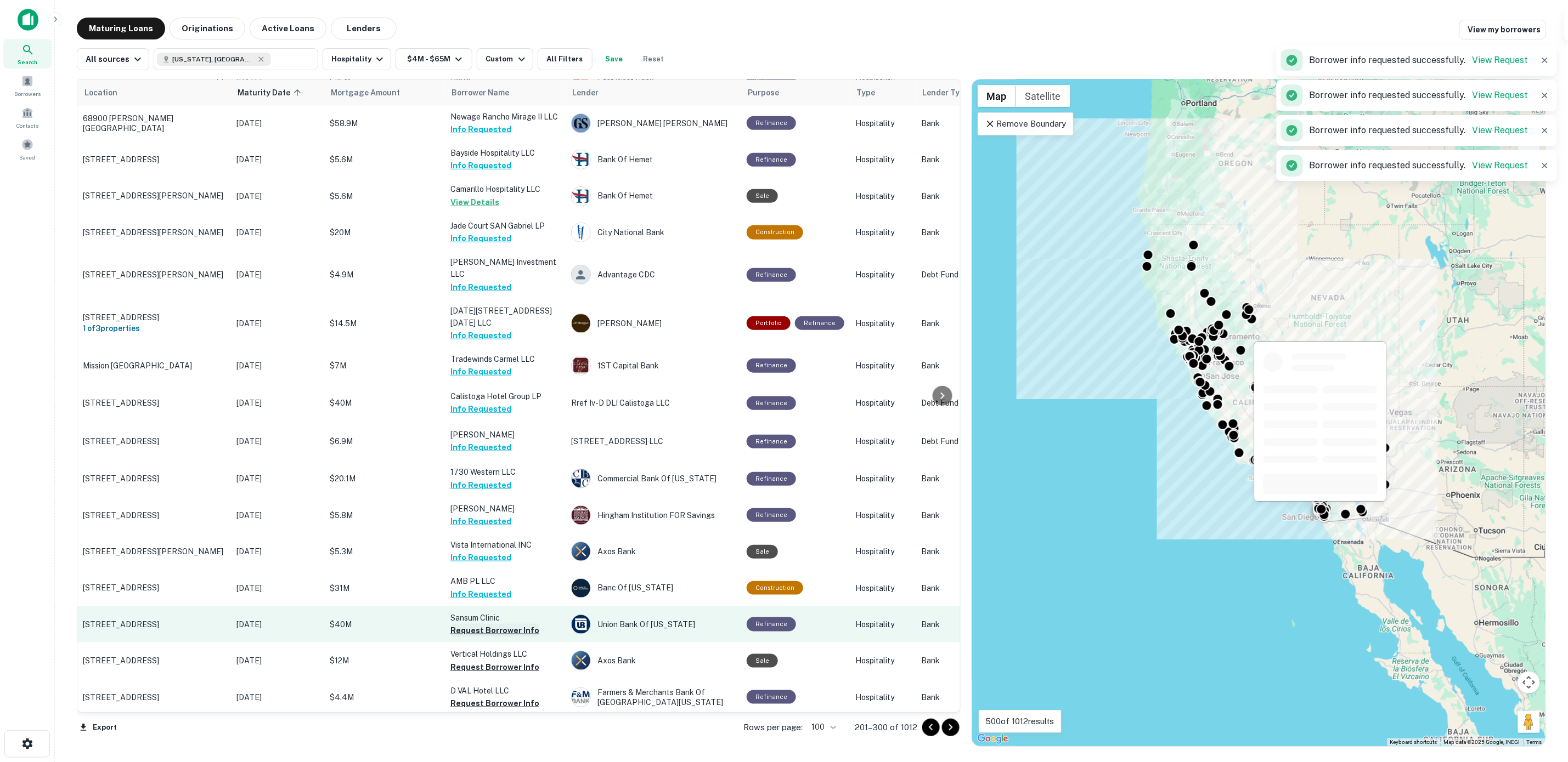
click at [489, 624] on button "Request Borrower Info" at bounding box center [495, 630] width 89 height 13
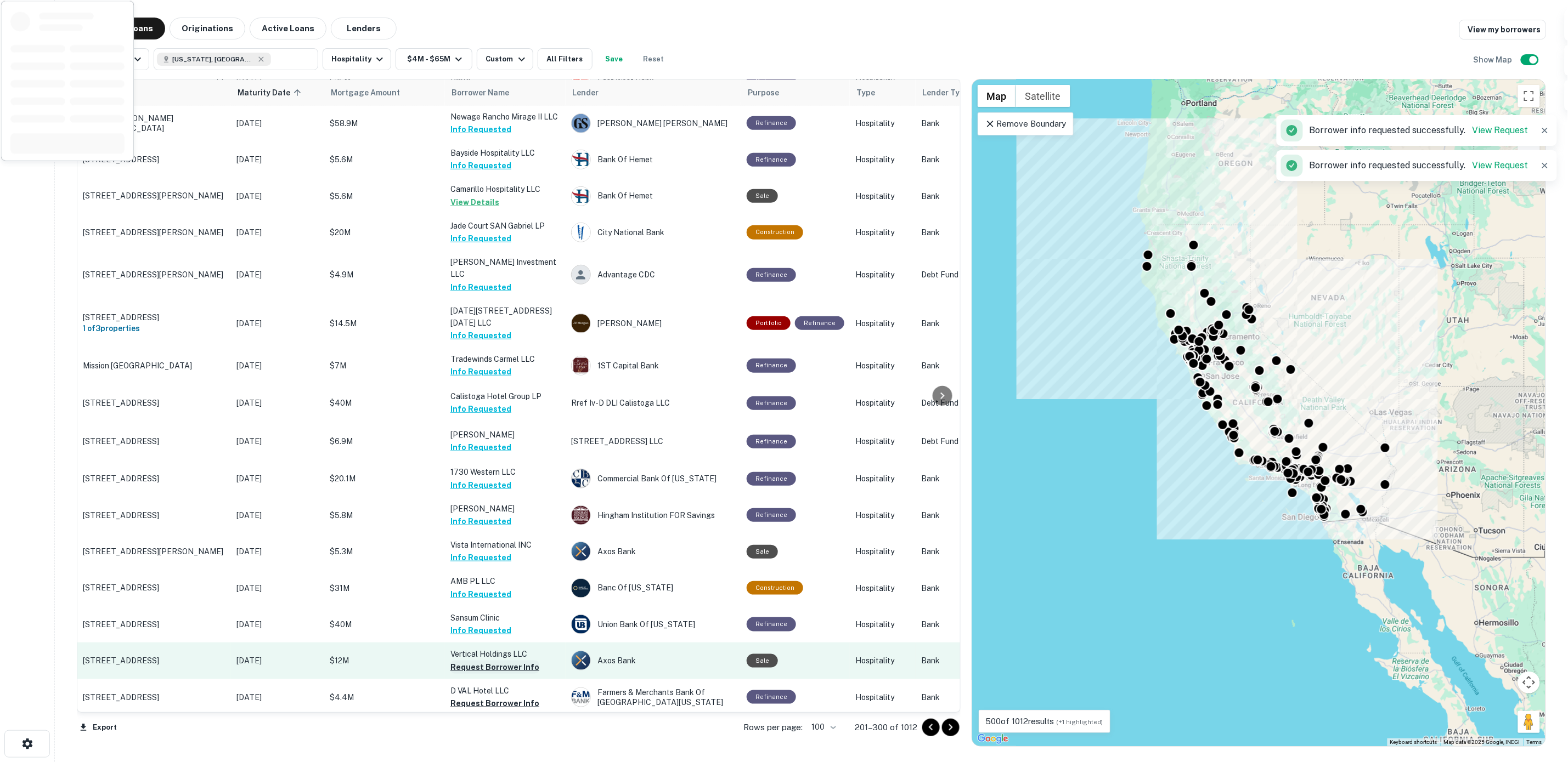
scroll to position [411, 0]
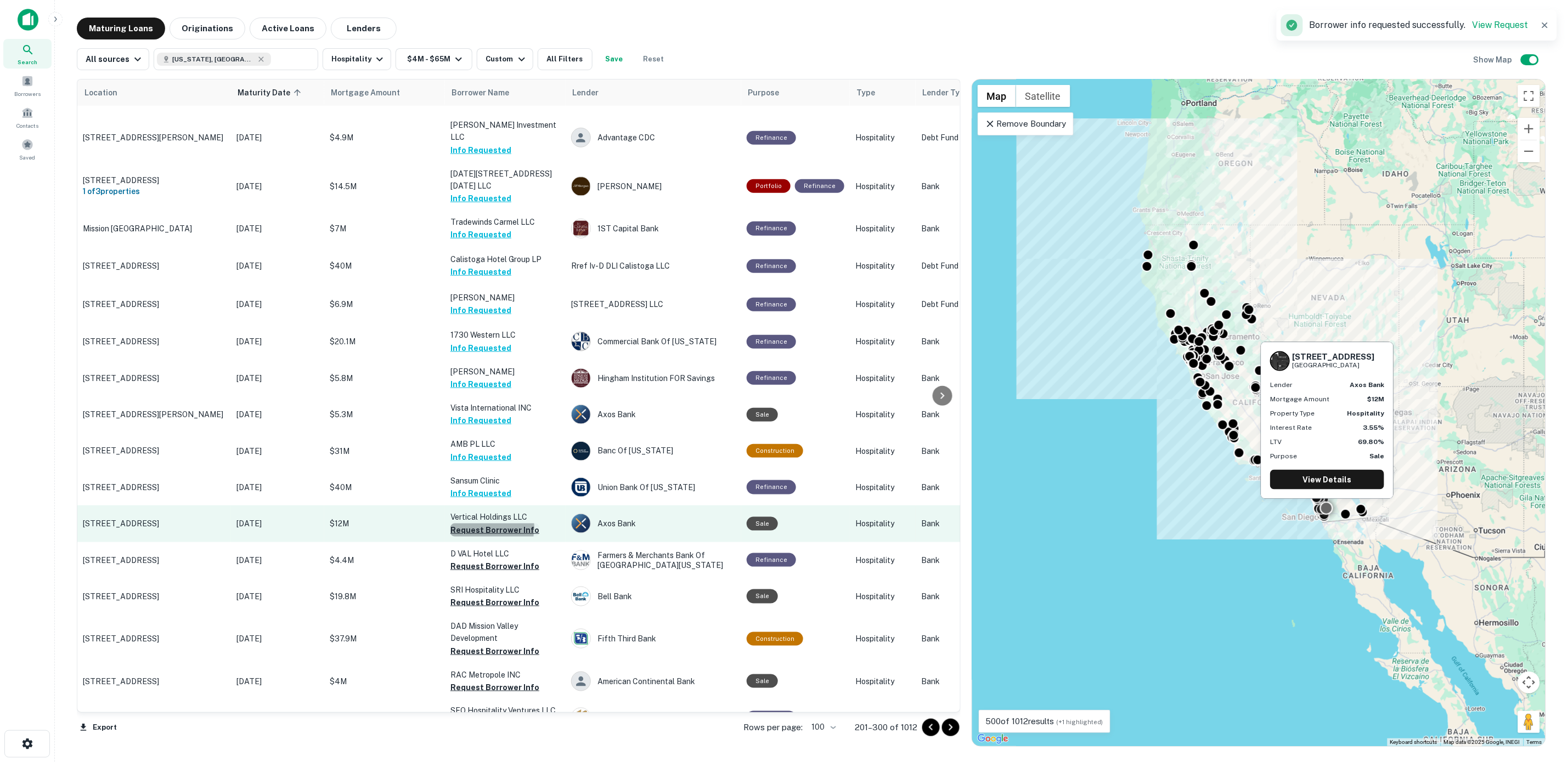
click at [483, 523] on button "Request Borrower Info" at bounding box center [495, 530] width 89 height 13
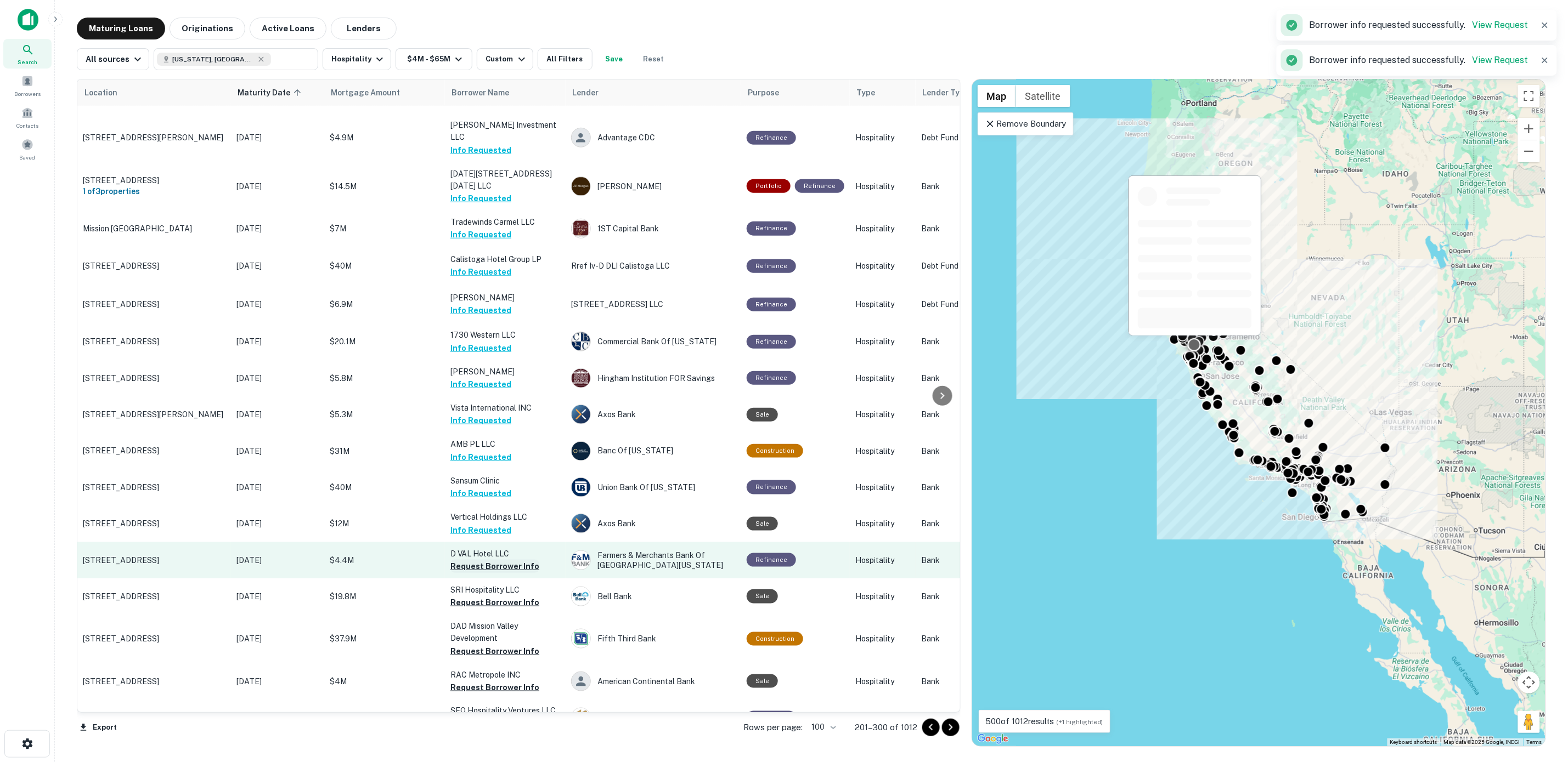
click at [488, 560] on button "Request Borrower Info" at bounding box center [495, 566] width 89 height 13
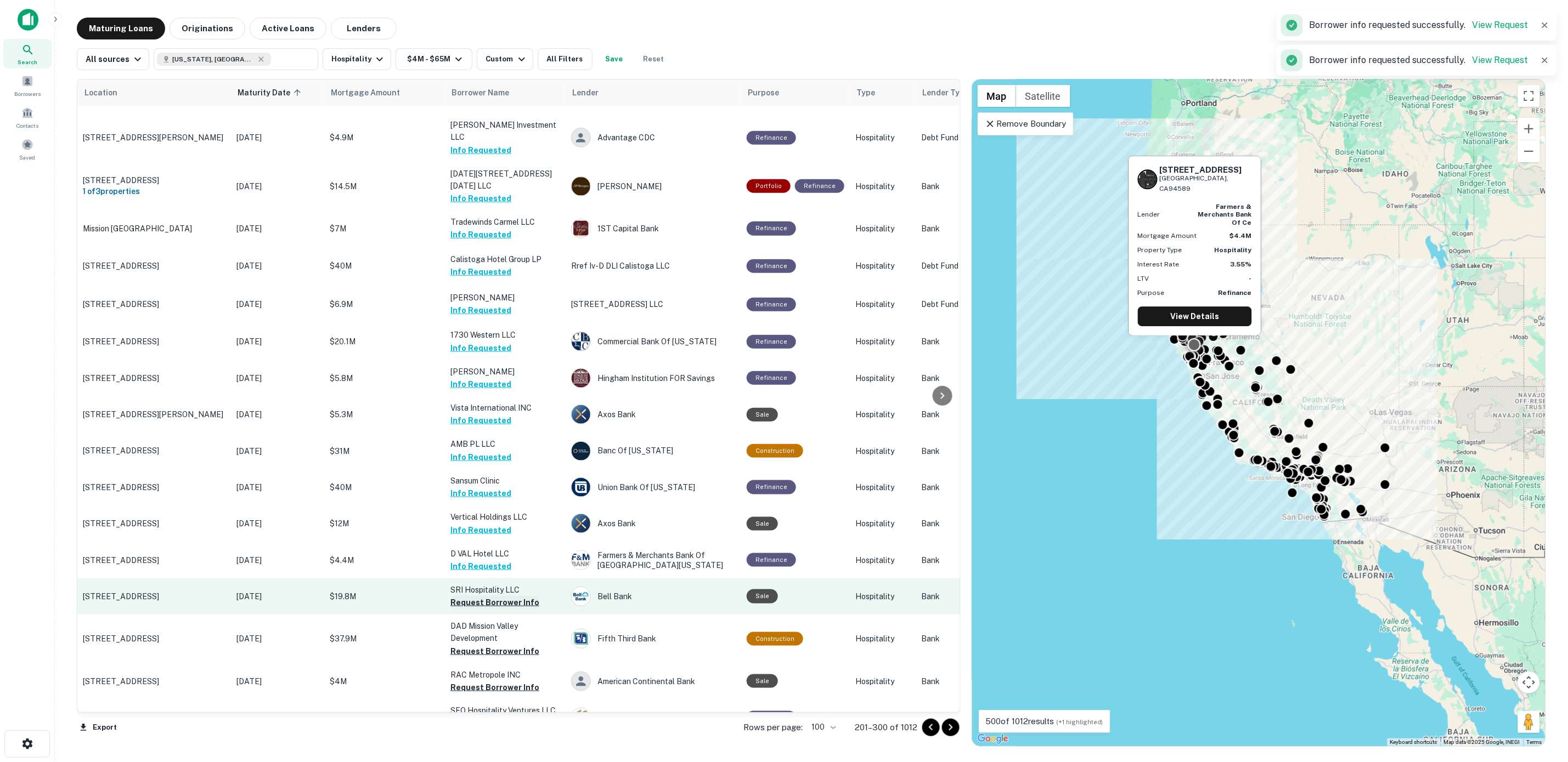
click at [495, 596] on button "Request Borrower Info" at bounding box center [495, 602] width 89 height 13
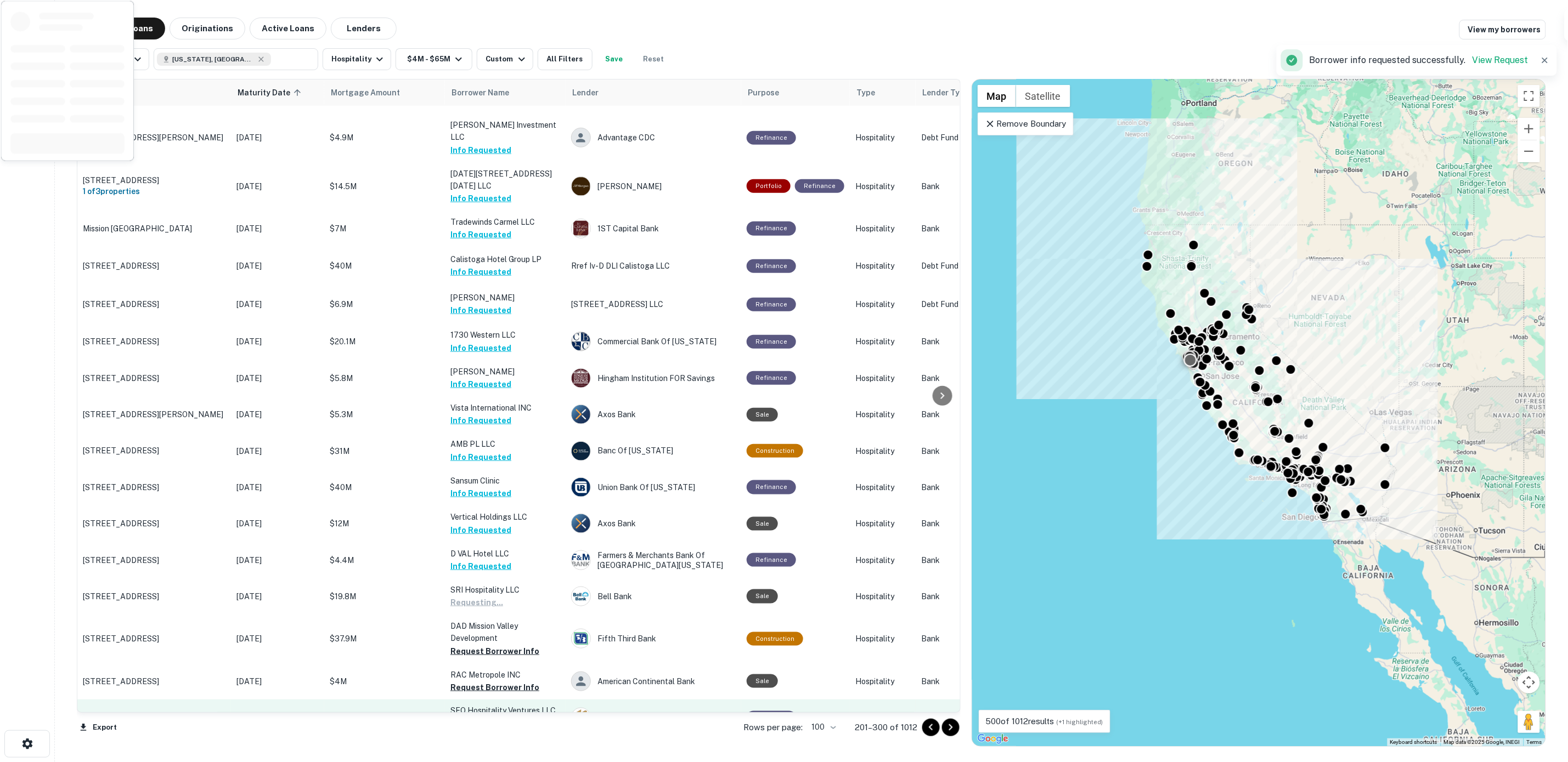
scroll to position [480, 0]
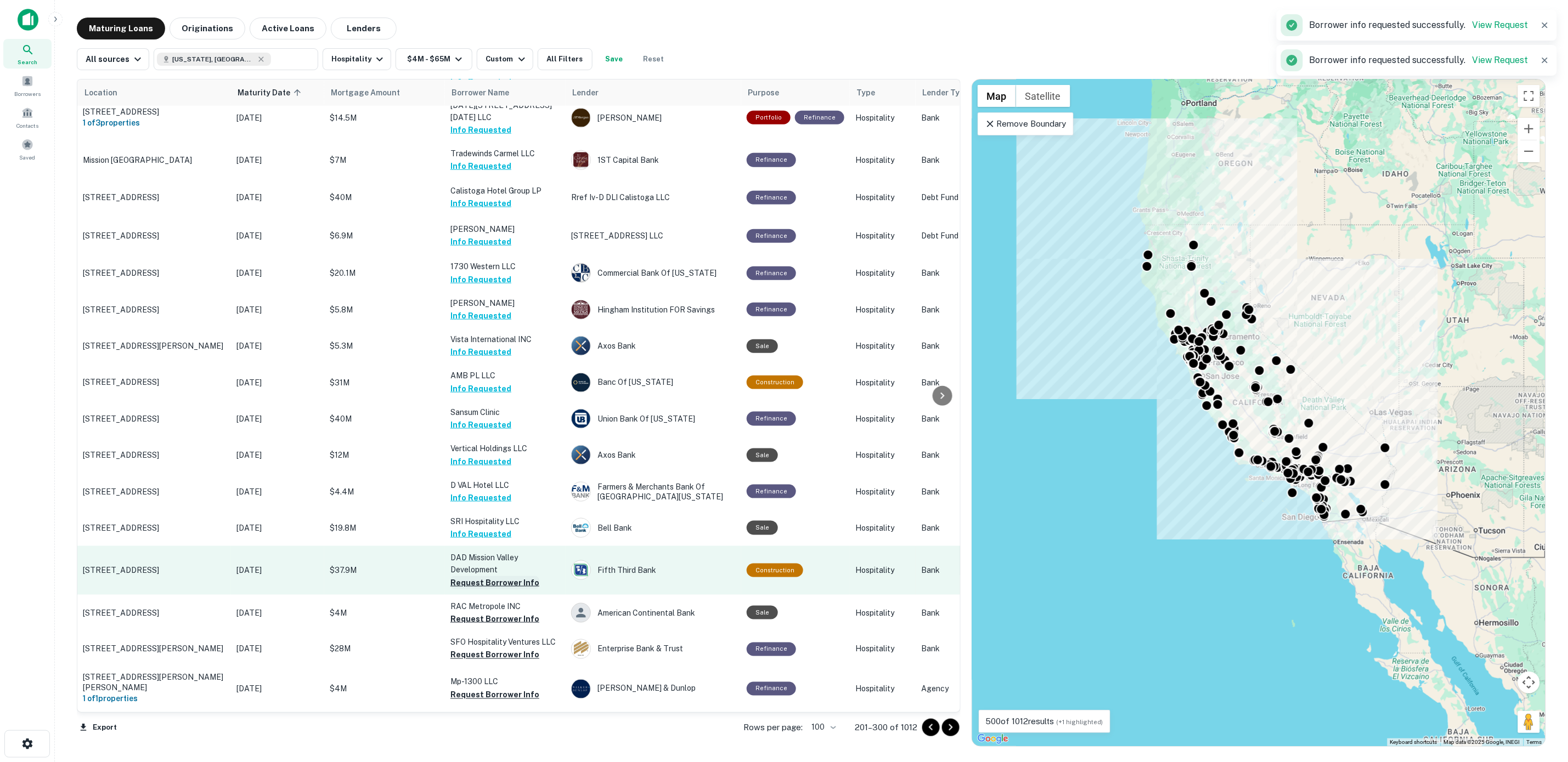
click at [495, 576] on button "Request Borrower Info" at bounding box center [495, 582] width 89 height 13
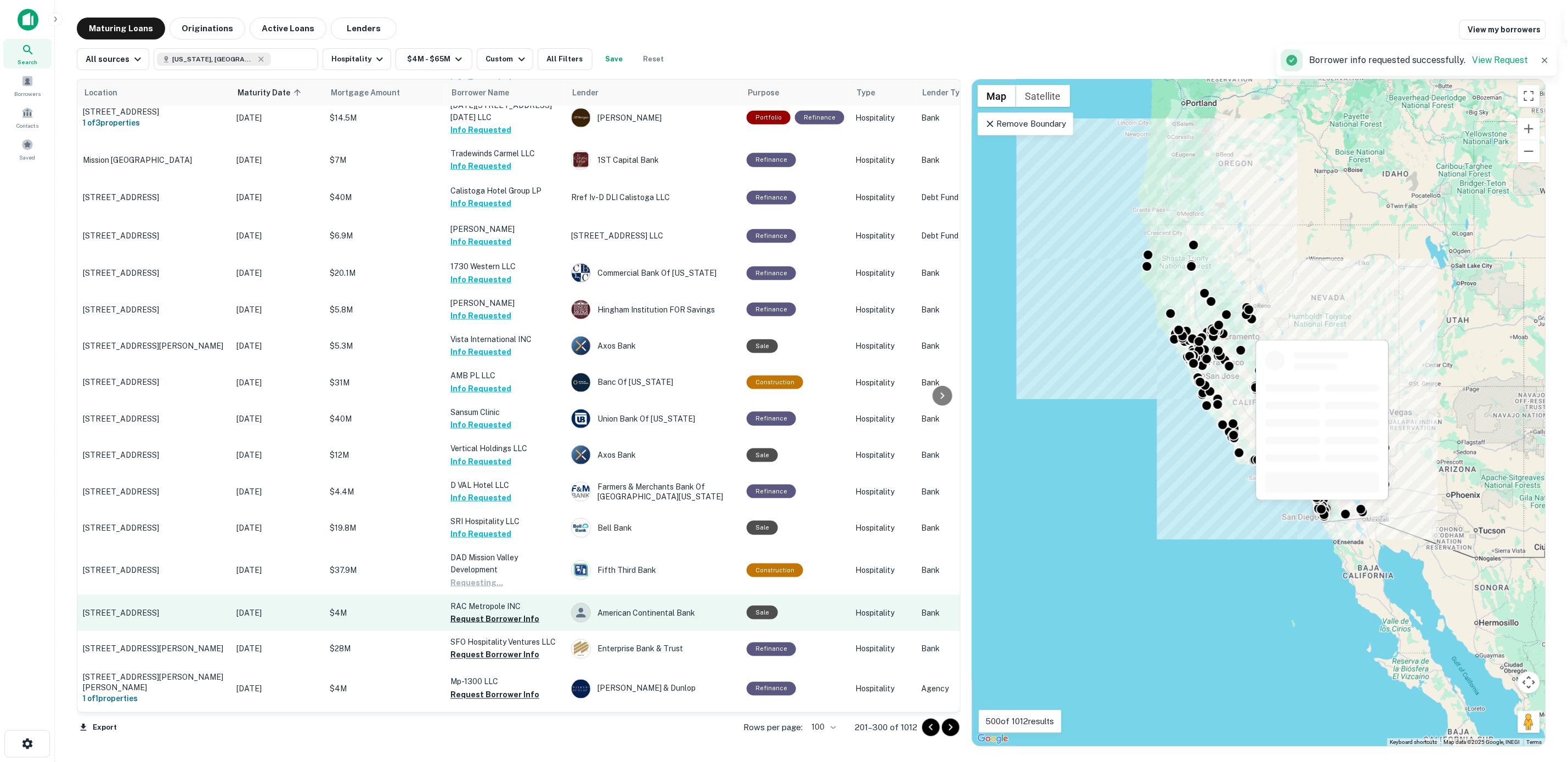
click at [499, 613] on button "Request Borrower Info" at bounding box center [495, 619] width 89 height 13
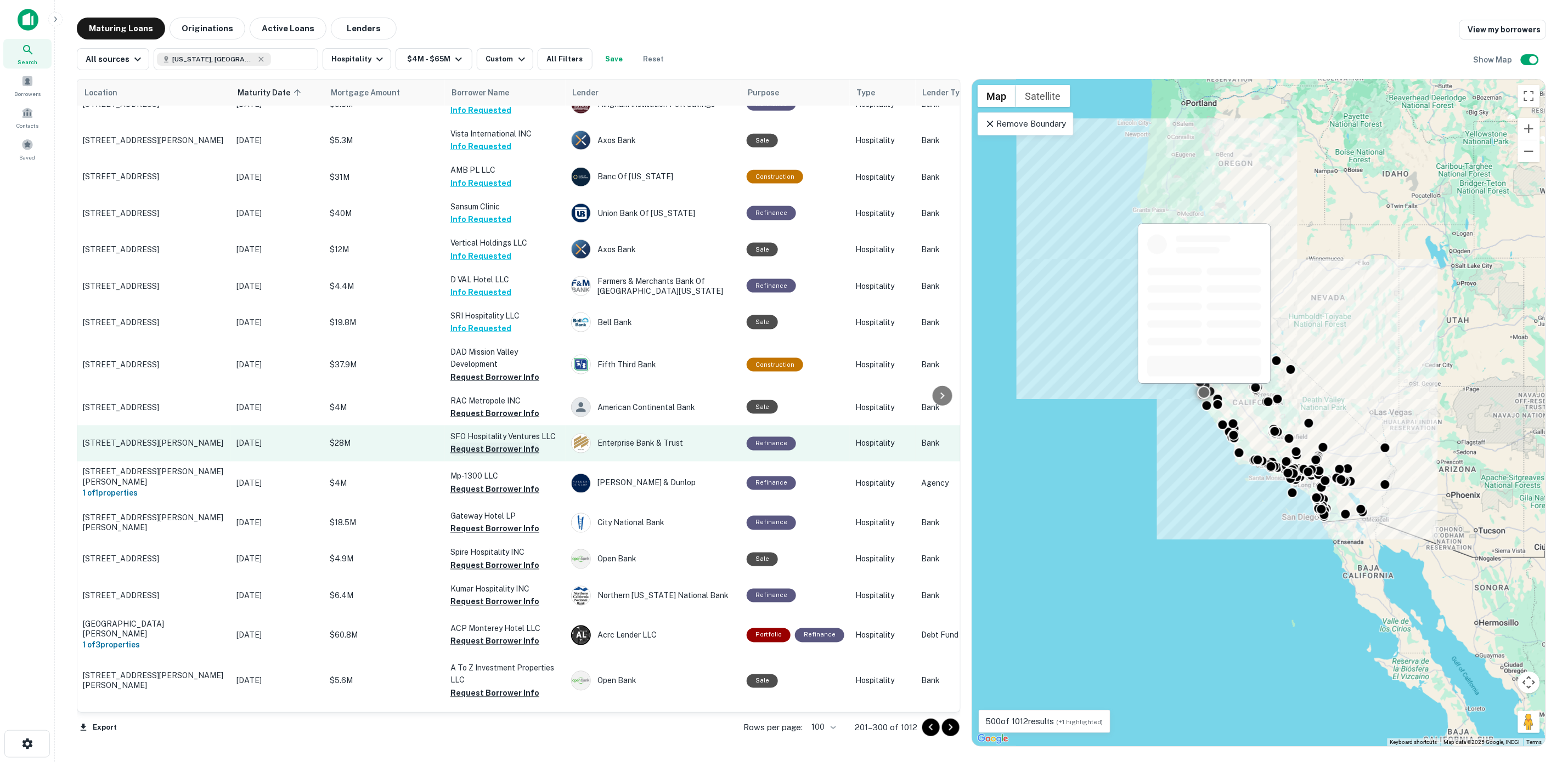
scroll to position [754, 0]
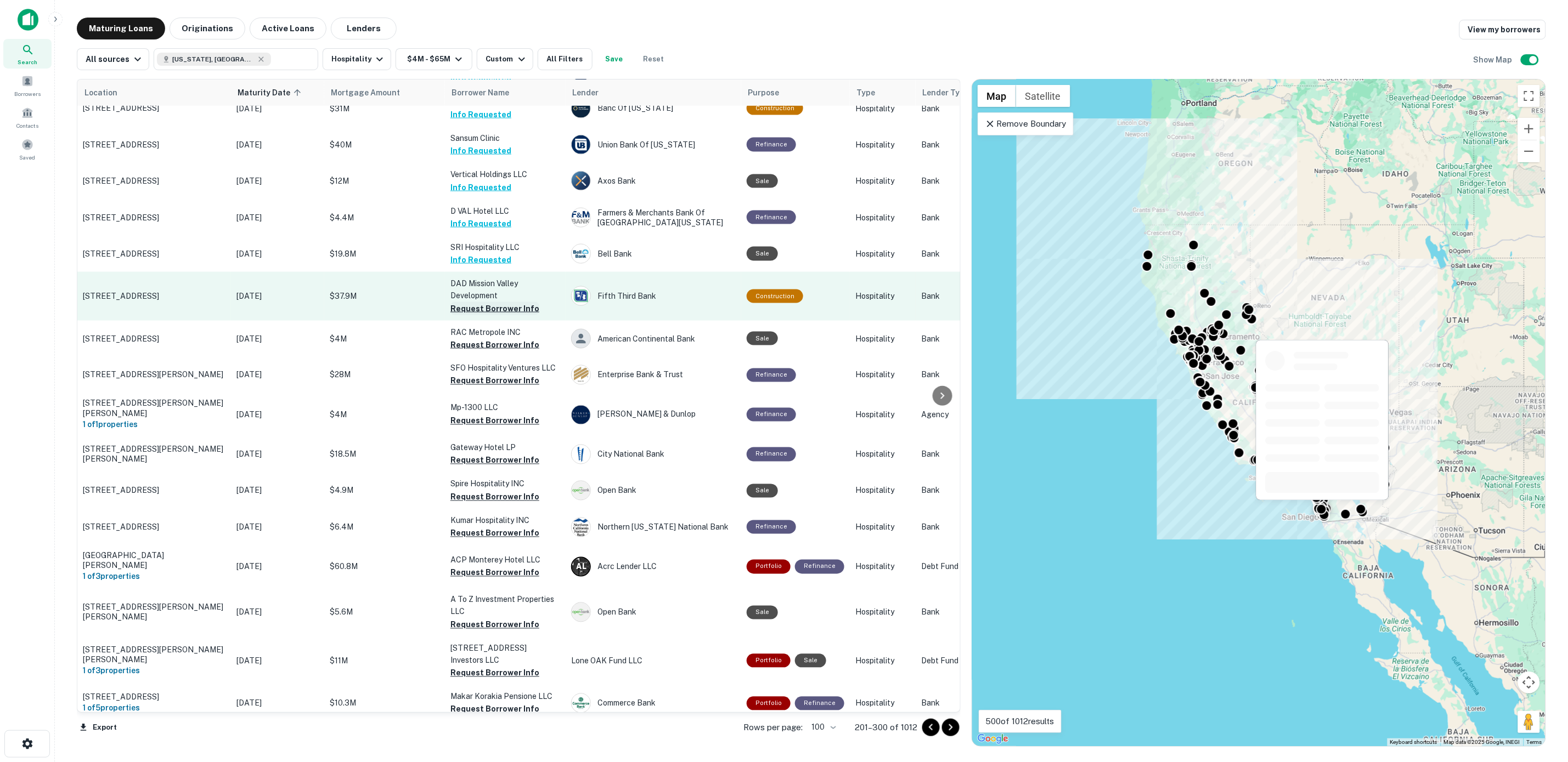
click at [472, 302] on button "Request Borrower Info" at bounding box center [495, 309] width 89 height 13
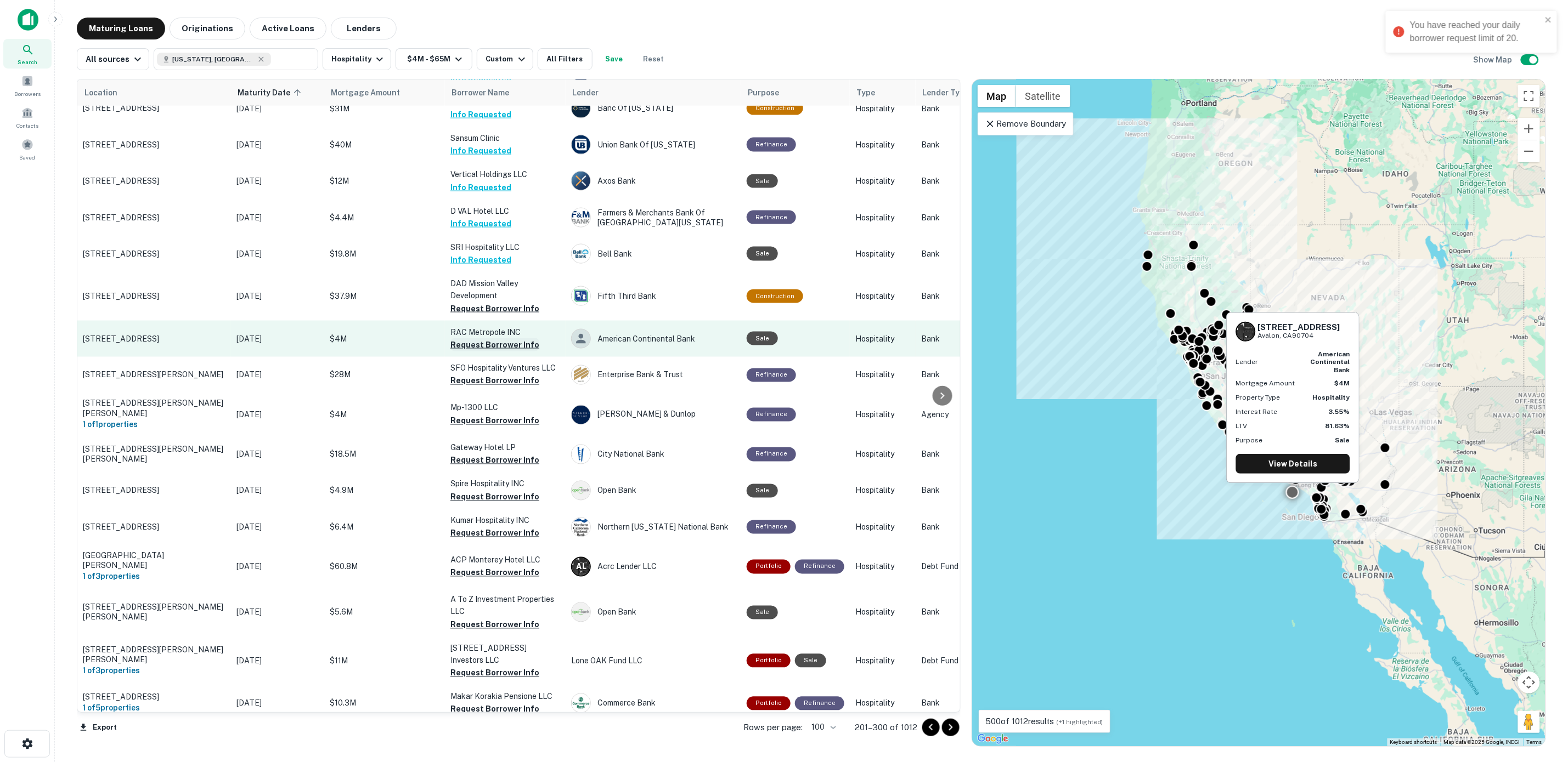
click at [478, 338] on button "Request Borrower Info" at bounding box center [495, 344] width 89 height 13
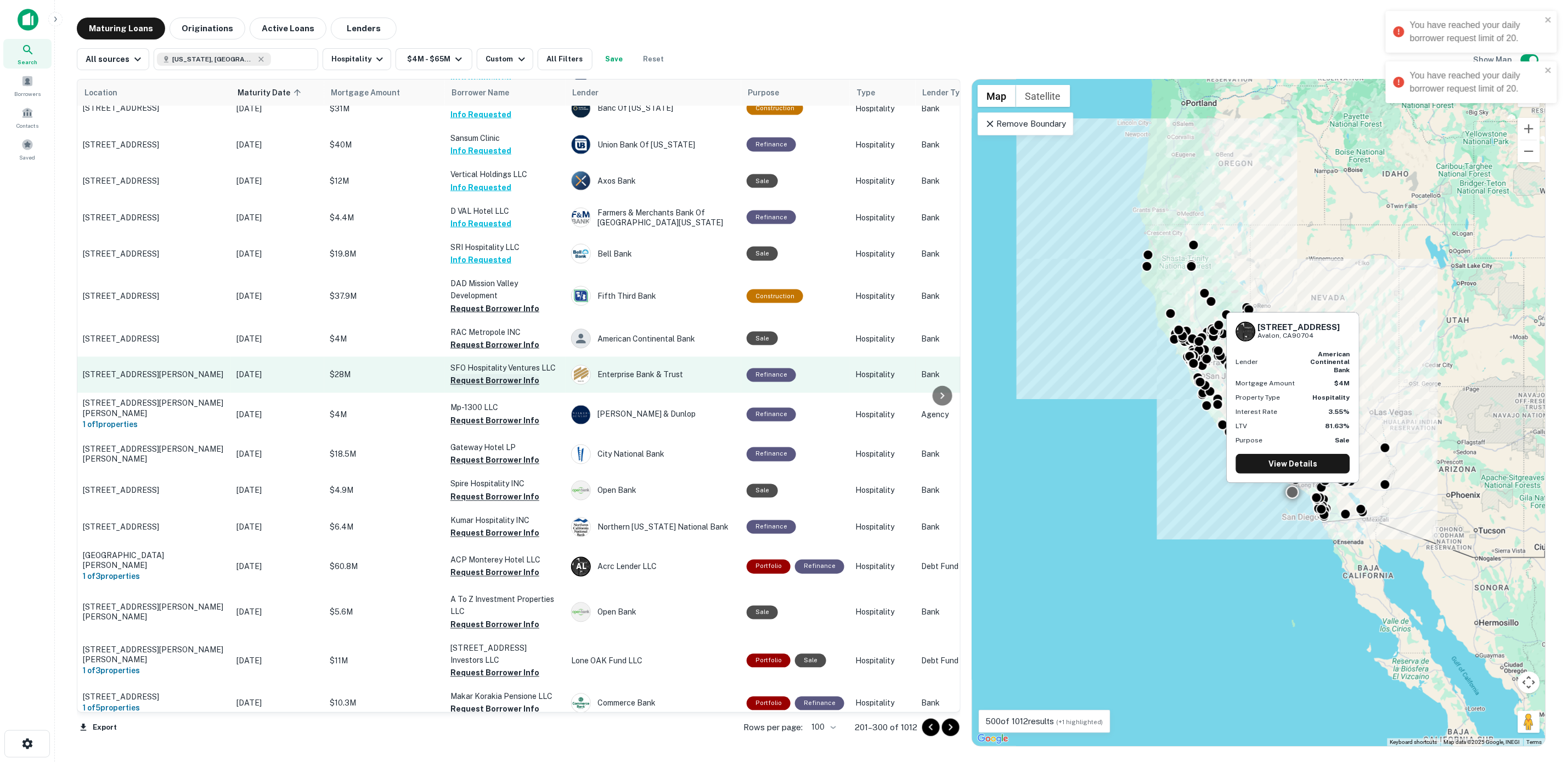
click at [482, 375] on button "Request Borrower Info" at bounding box center [495, 381] width 89 height 13
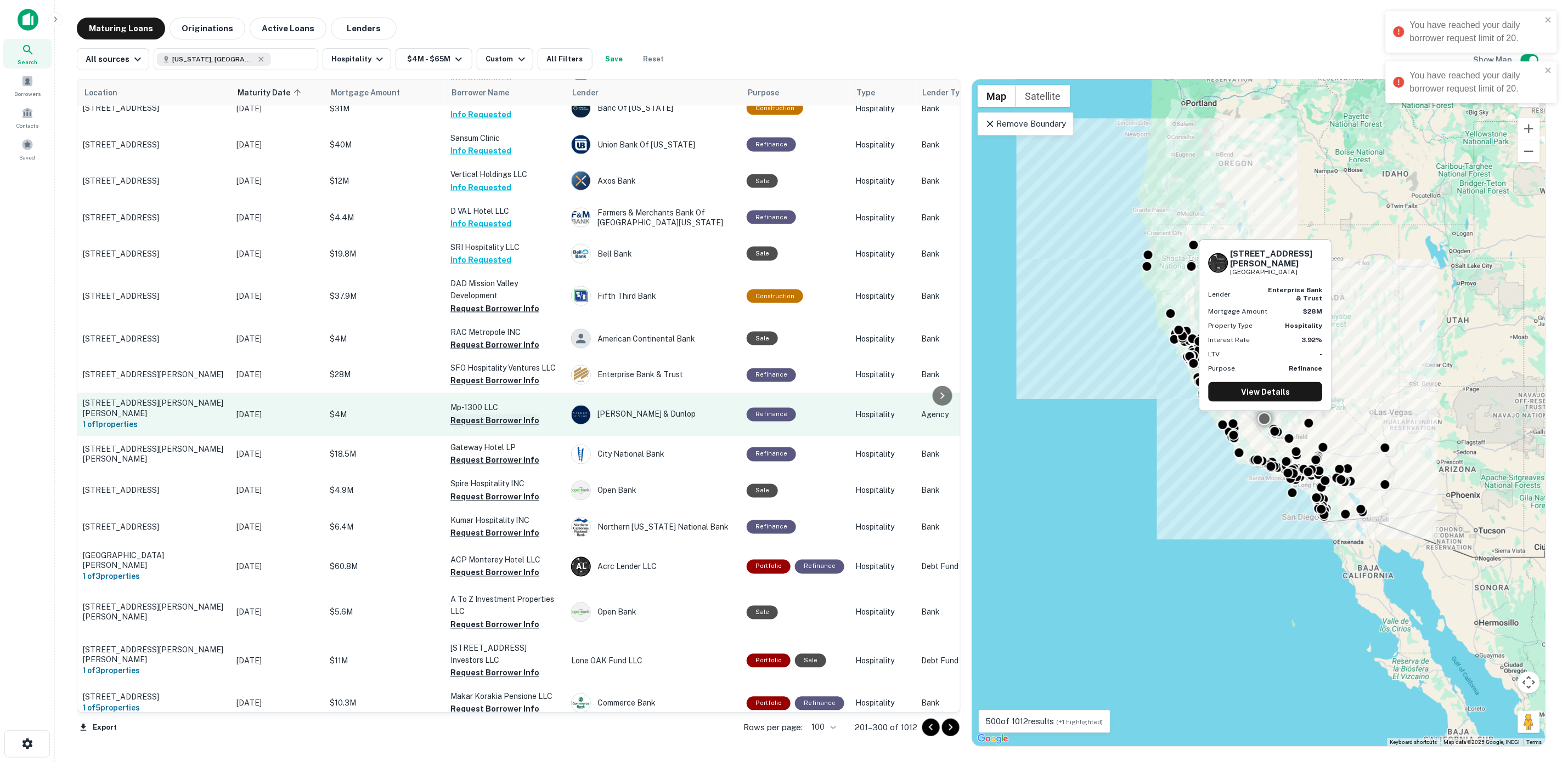
click at [485, 414] on button "Request Borrower Info" at bounding box center [495, 421] width 89 height 13
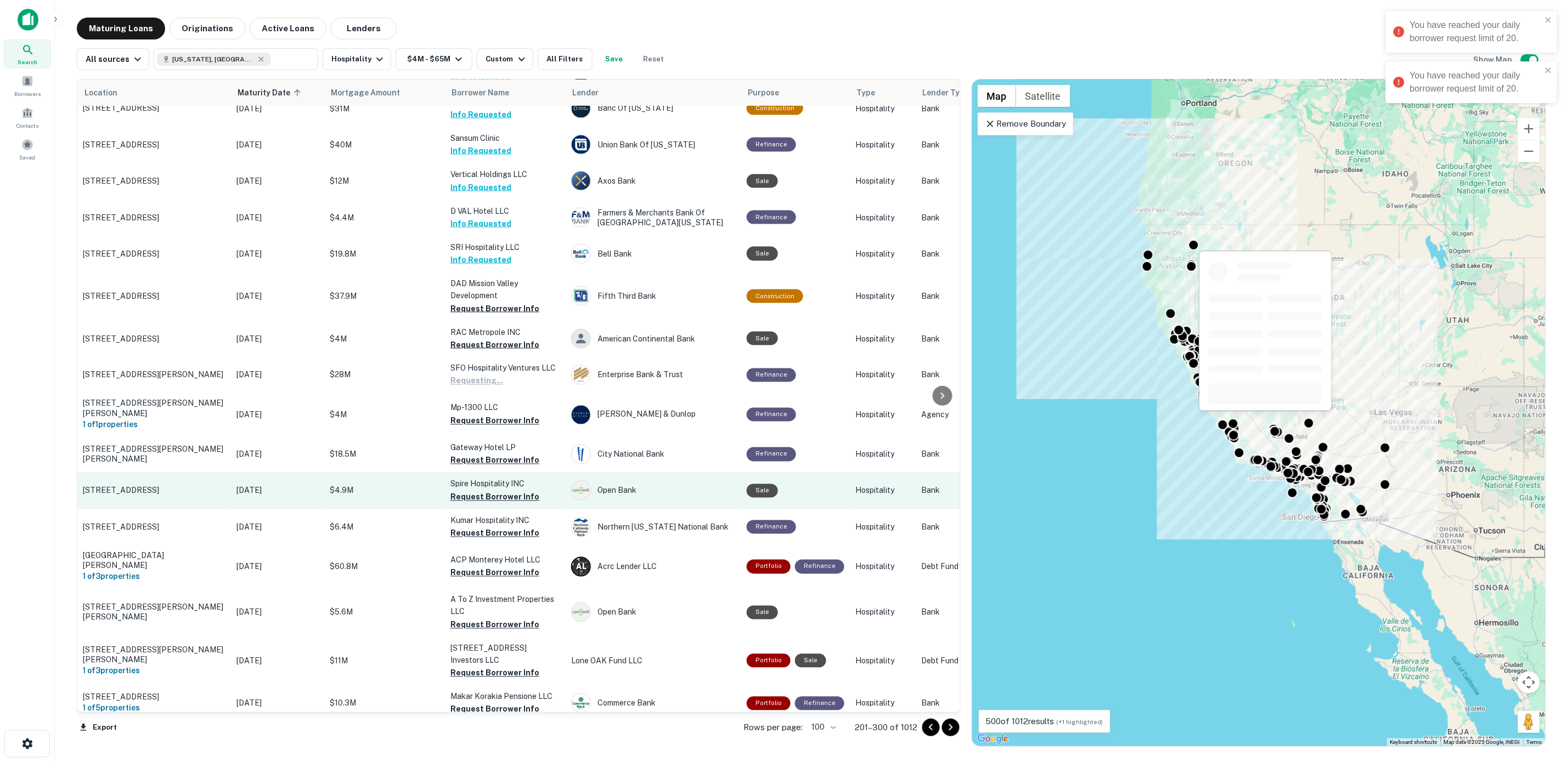
click at [490, 454] on button "Request Borrower Info" at bounding box center [495, 460] width 89 height 13
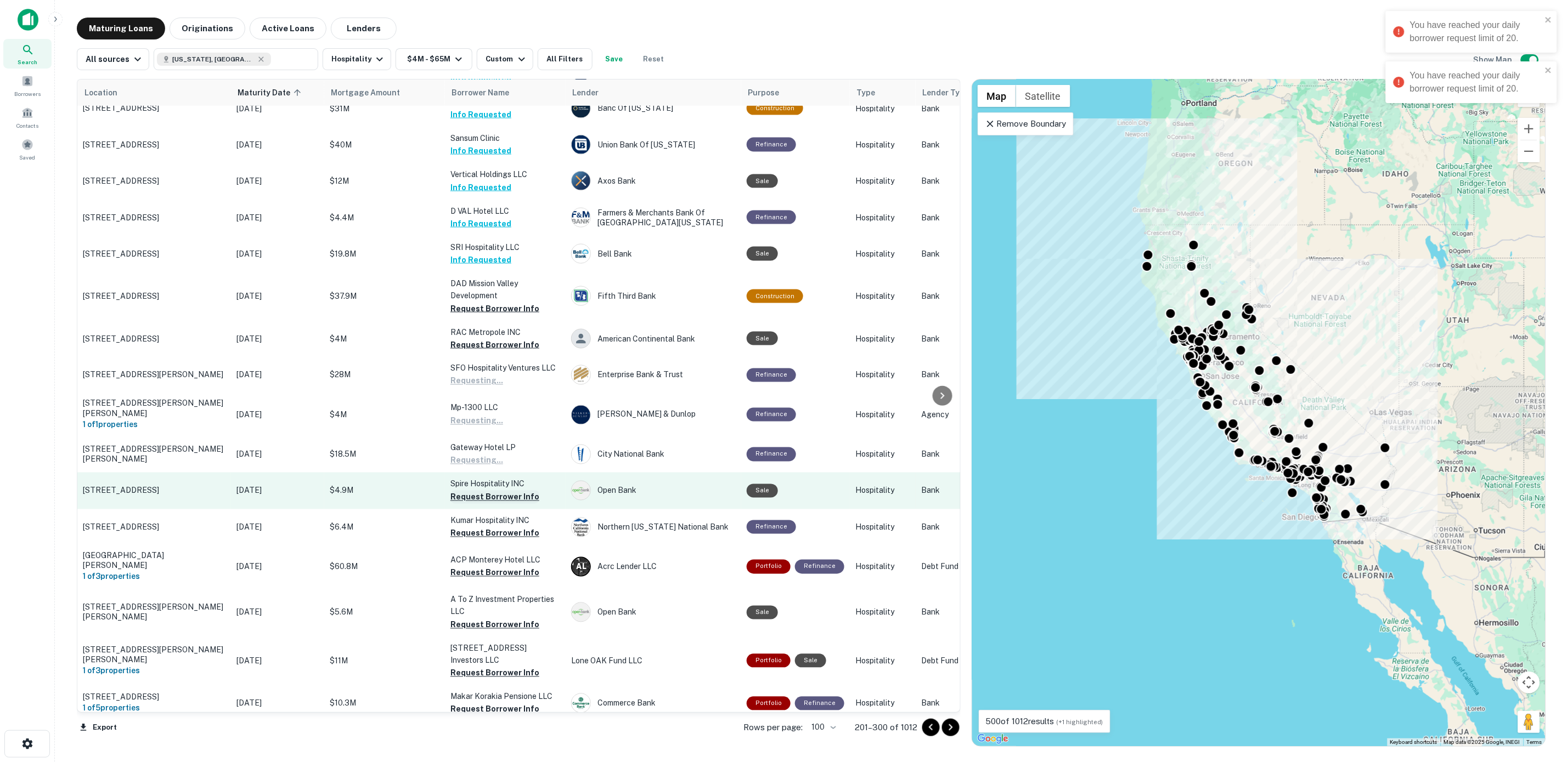
click at [495, 491] on button "Request Borrower Info" at bounding box center [495, 497] width 89 height 13
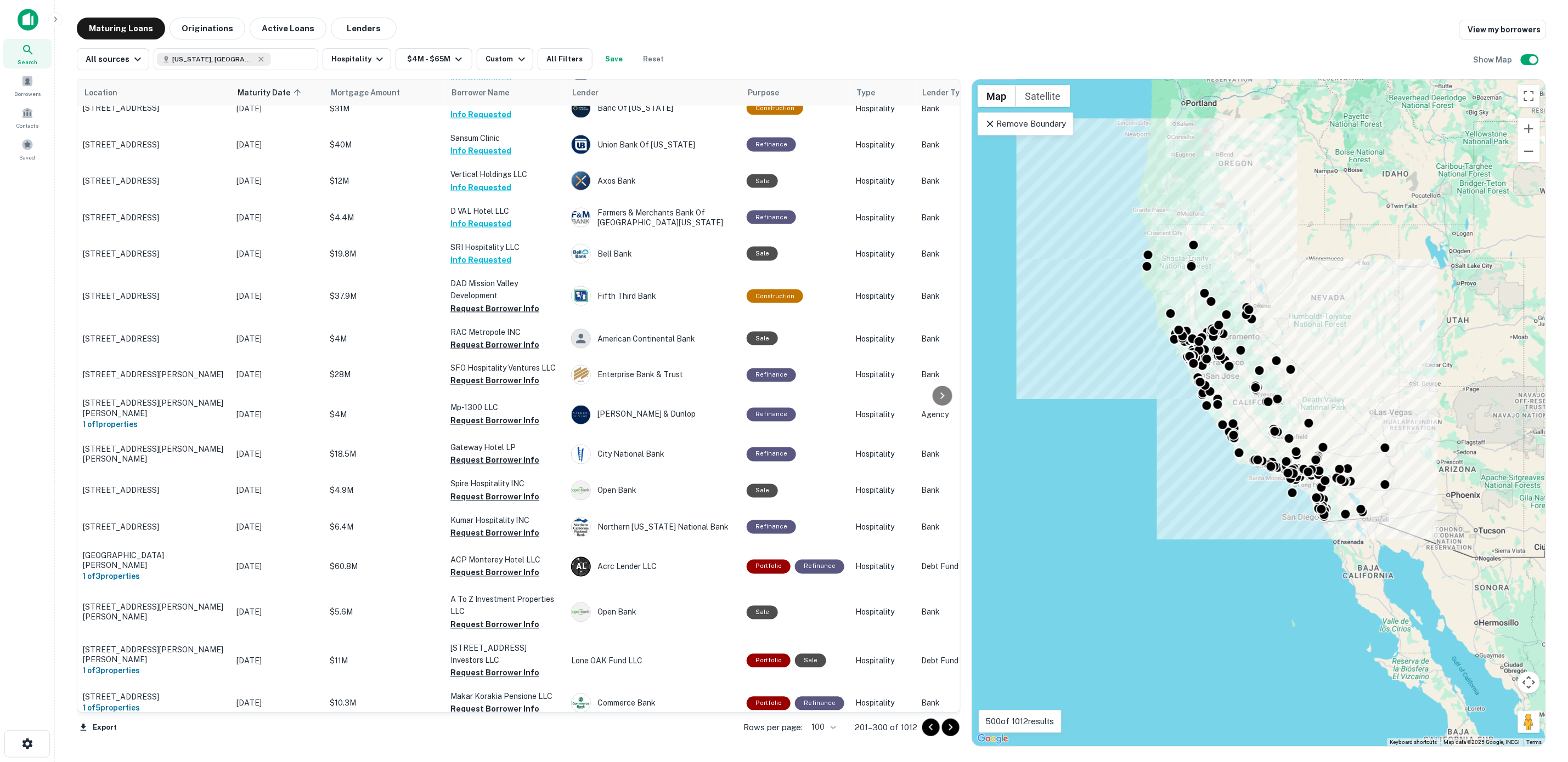
click at [1349, 30] on div "Maturing Loans Originations Active Loans Lenders View my borrowers" at bounding box center [811, 28] width 1469 height 22
